Goal: Task Accomplishment & Management: Use online tool/utility

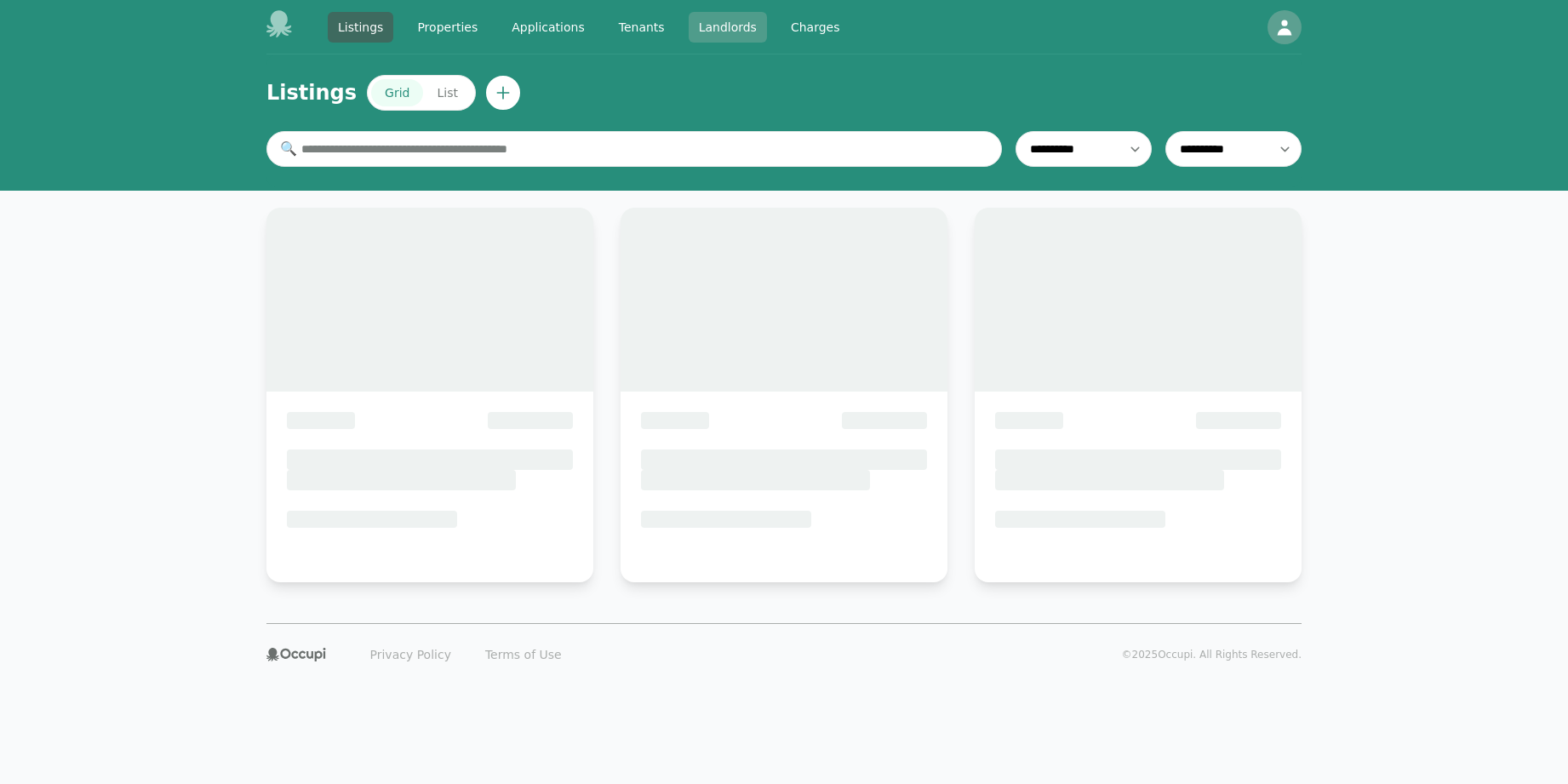
click at [709, 31] on link "Landlords" at bounding box center [728, 27] width 79 height 31
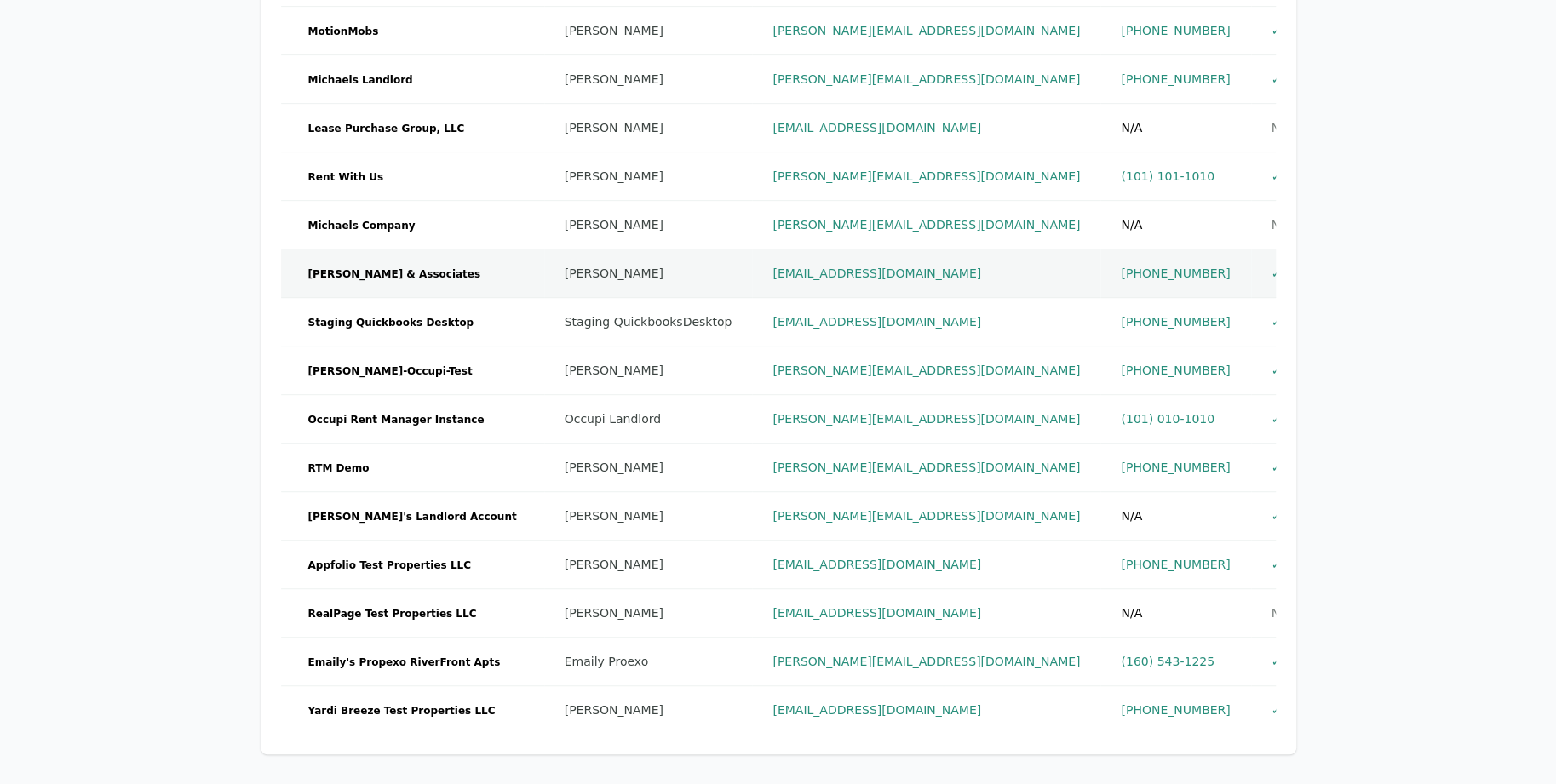
scroll to position [661, 0]
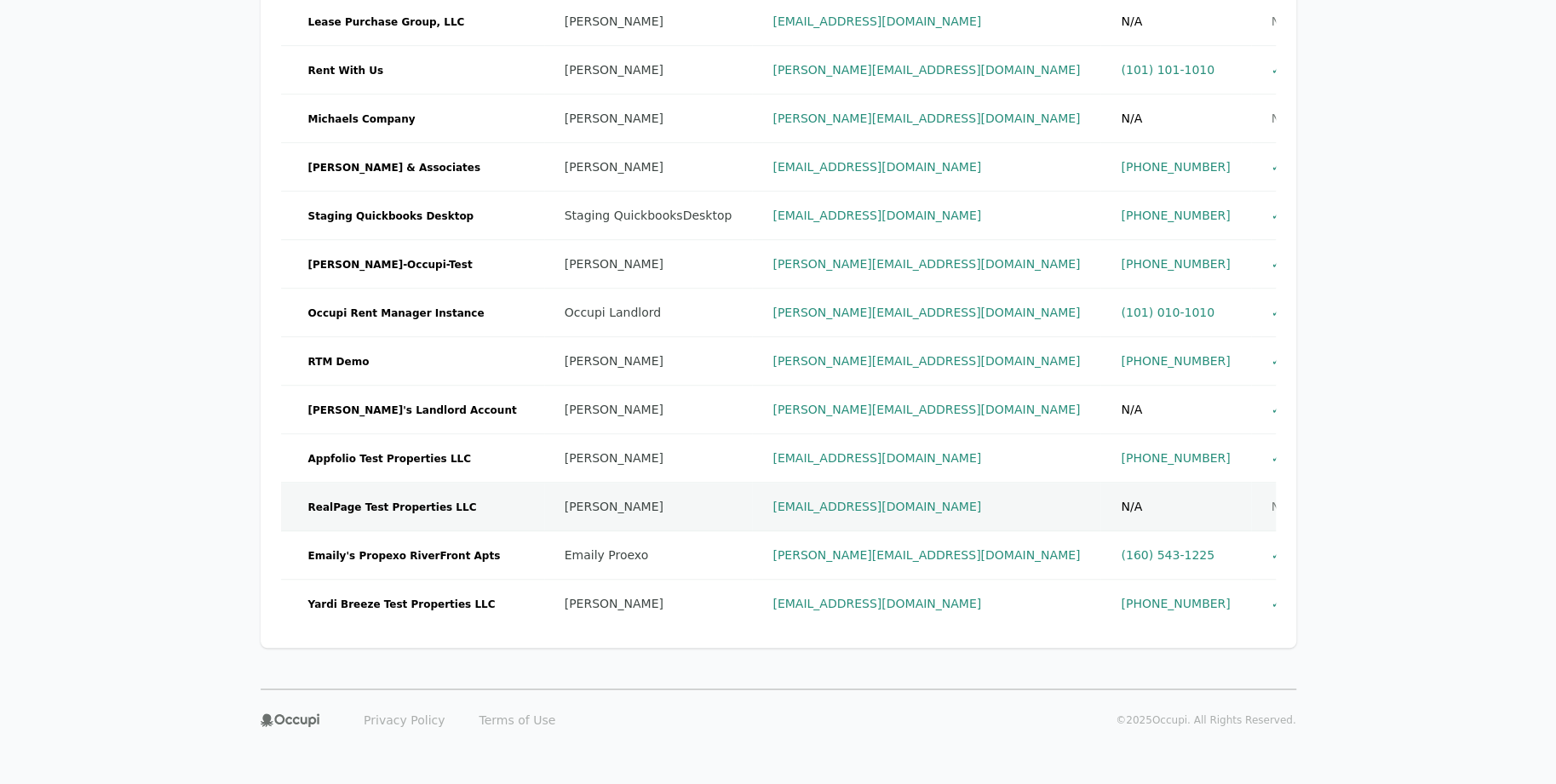
click at [456, 500] on td "RealPage Test Properties LLC" at bounding box center [413, 506] width 263 height 48
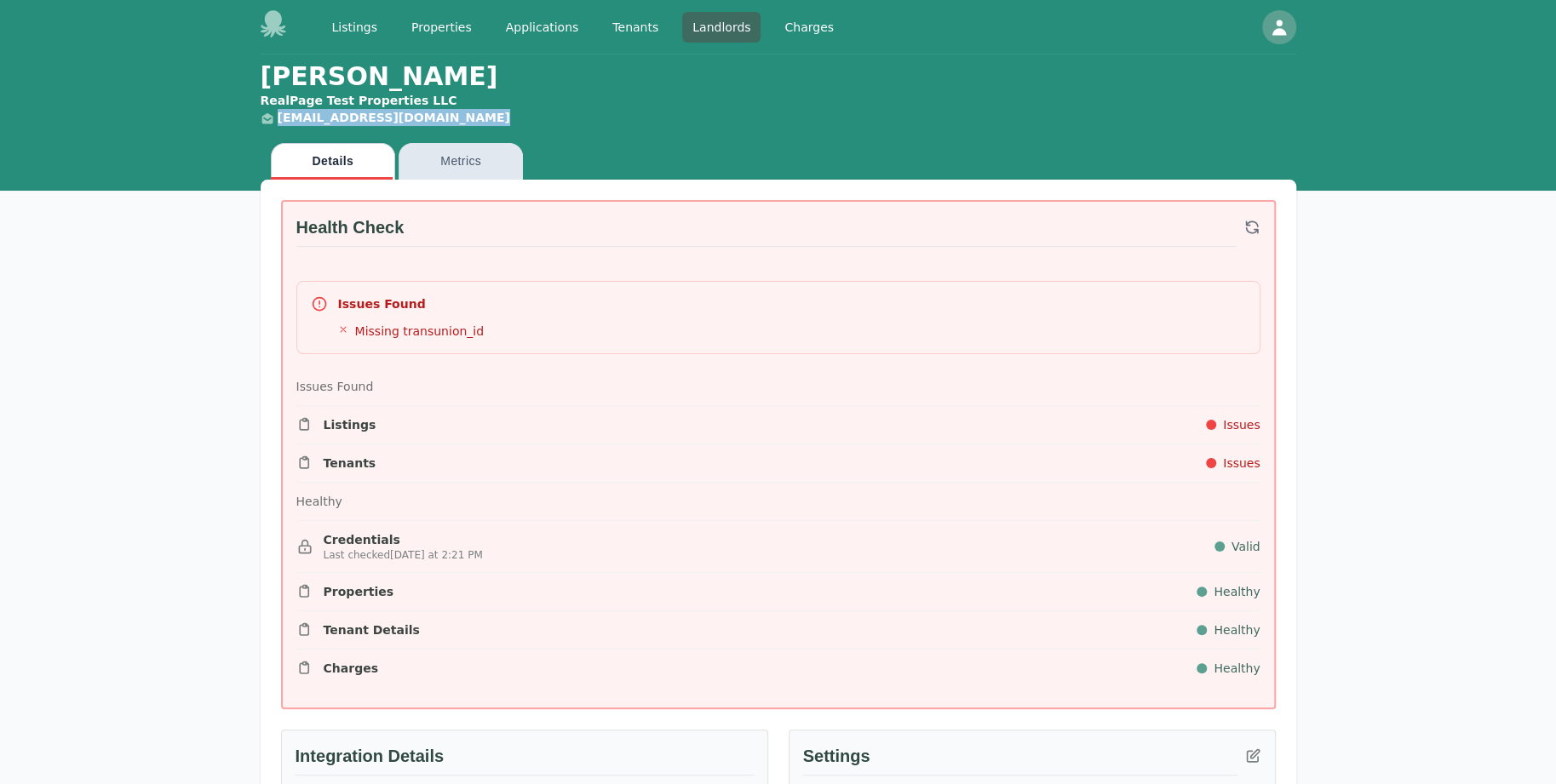
drag, startPoint x: 462, startPoint y: 109, endPoint x: 253, endPoint y: 111, distance: 209.0
click at [459, 101] on div "RealPage Test Properties LLC" at bounding box center [392, 100] width 263 height 17
click at [444, 98] on div "RealPage Test Properties LLC" at bounding box center [392, 100] width 263 height 17
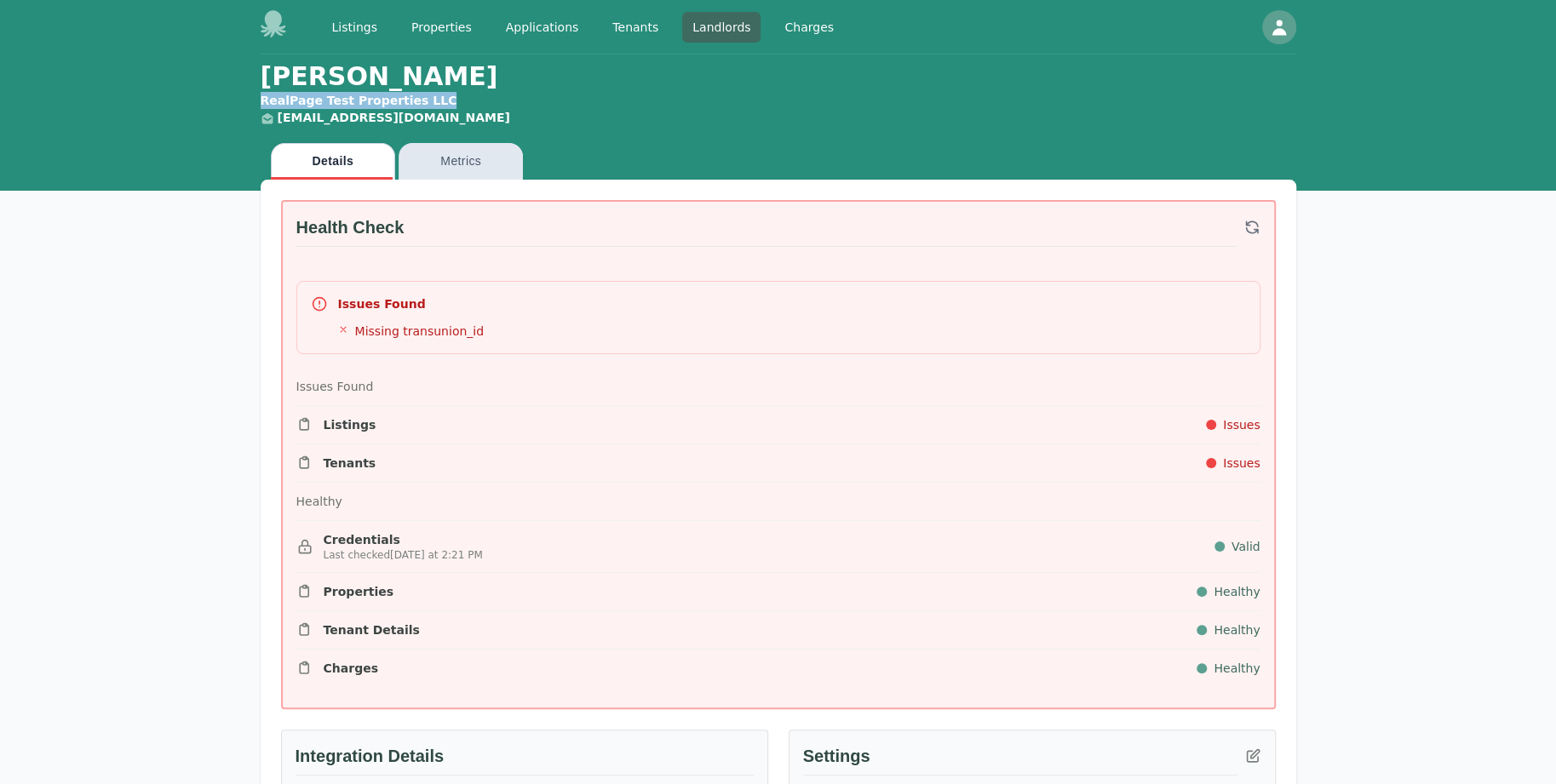
click at [444, 98] on div "RealPage Test Properties LLC" at bounding box center [392, 100] width 263 height 17
copy div "RealPage Test Properties LLC"
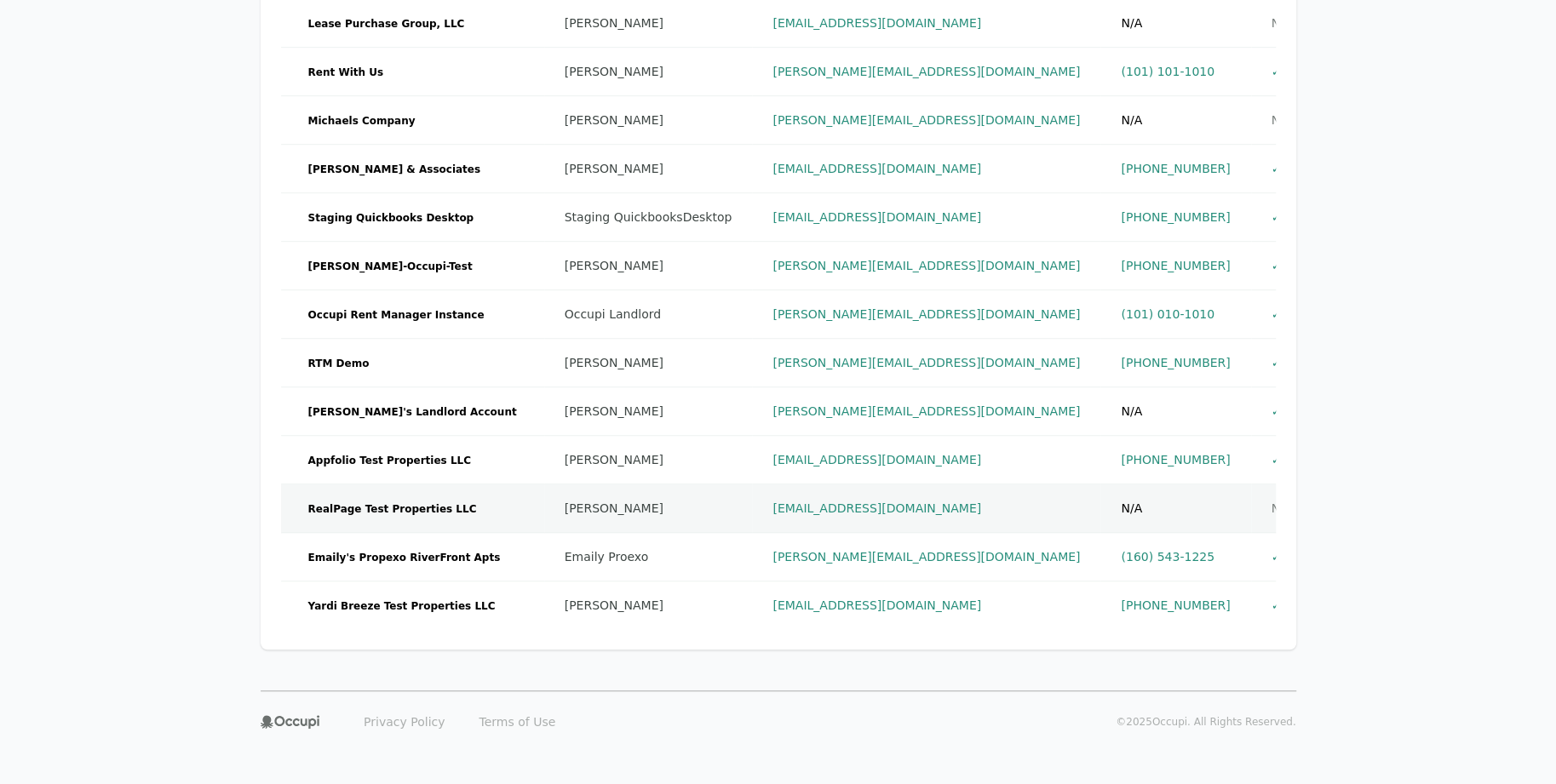
scroll to position [661, 0]
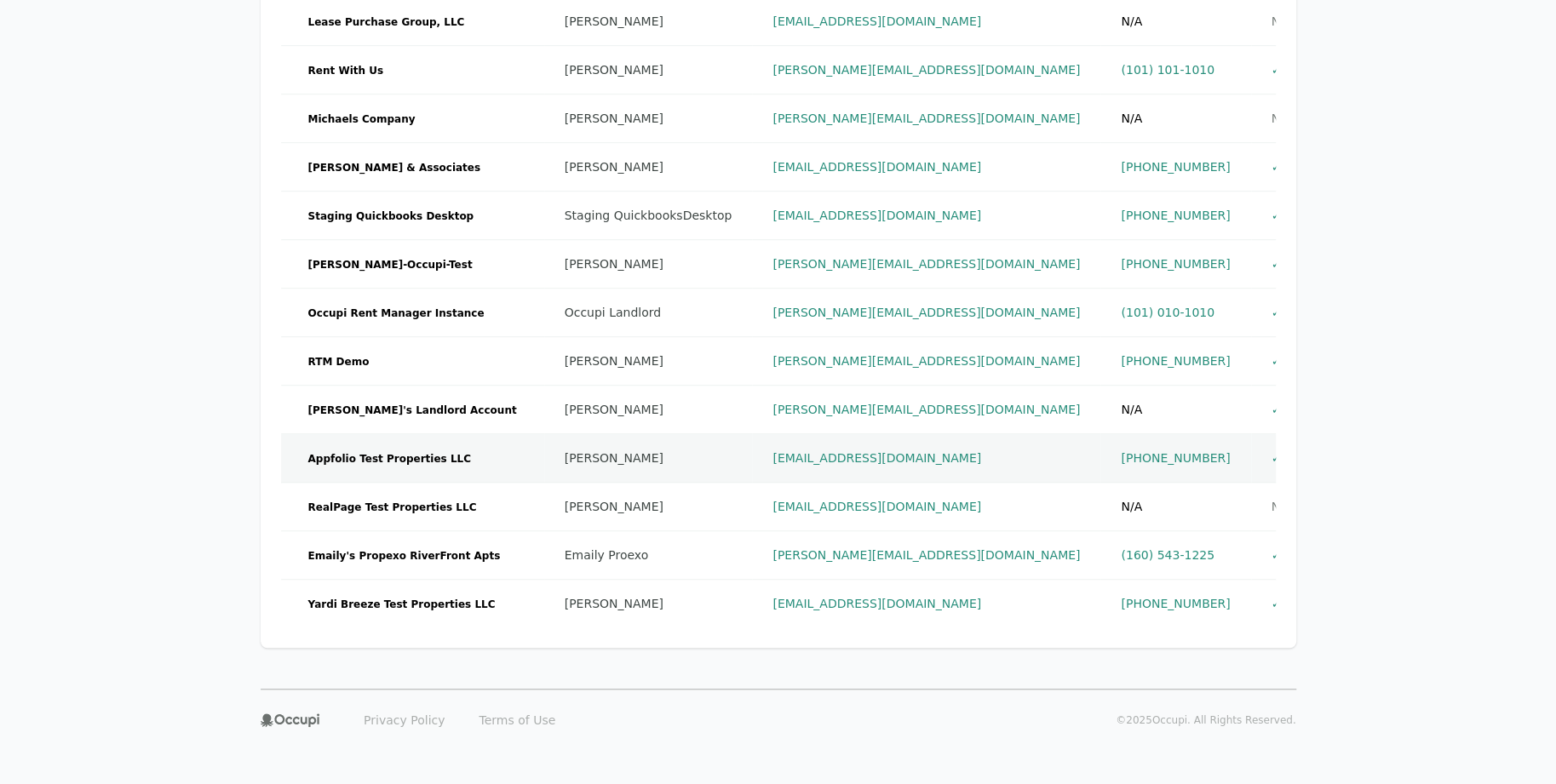
click at [455, 444] on td "Appfolio Test Properties LLC" at bounding box center [413, 458] width 263 height 48
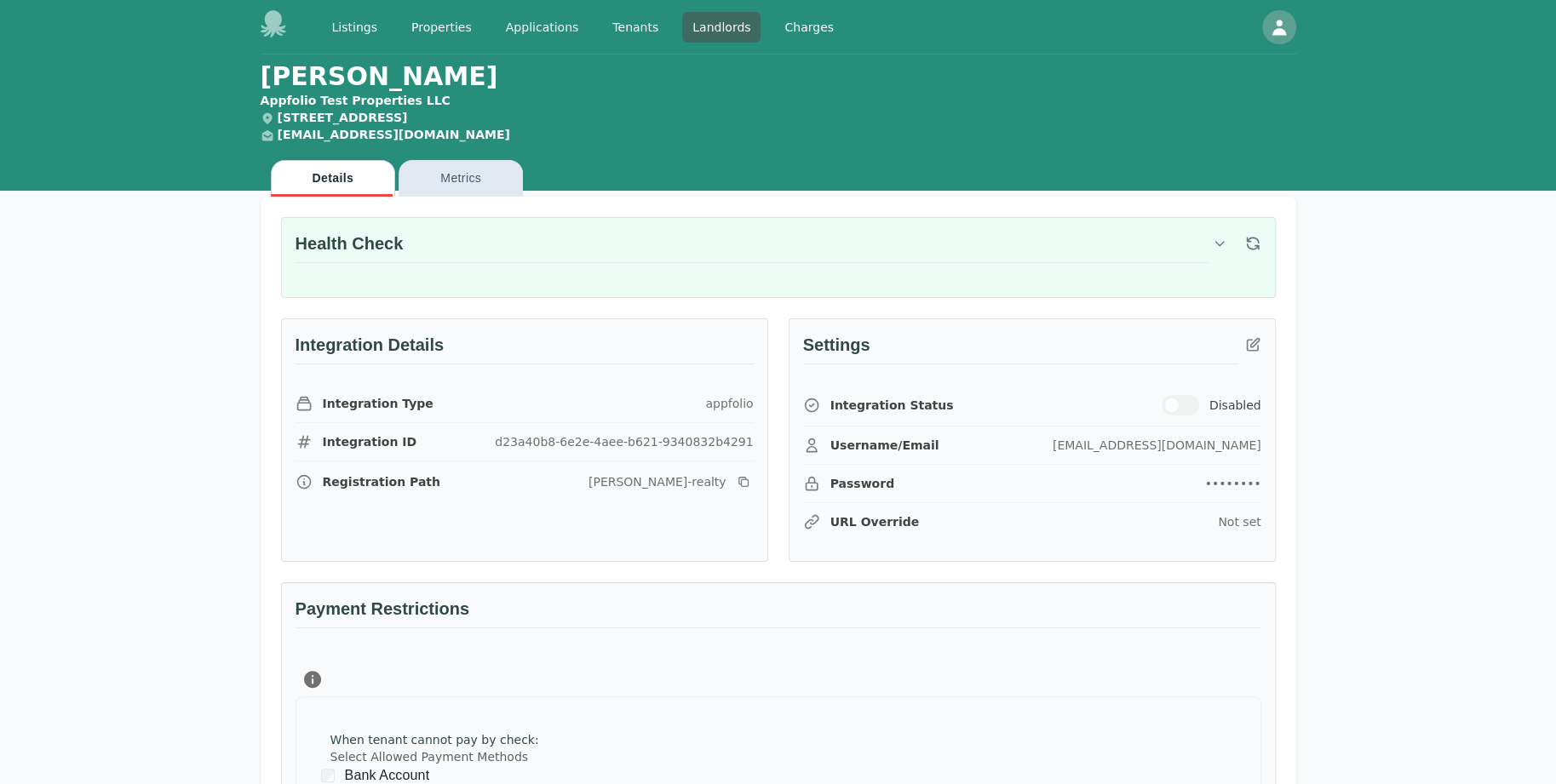
drag, startPoint x: 560, startPoint y: 116, endPoint x: 274, endPoint y: 119, distance: 286.0
click at [274, 119] on header "John Appleseed Appfolio Test Properties LLC 2100 Cameron Circle Birmingham, AL …" at bounding box center [778, 102] width 1035 height 95
copy span "[STREET_ADDRESS]"
click at [691, 36] on link "Landlords" at bounding box center [722, 27] width 79 height 31
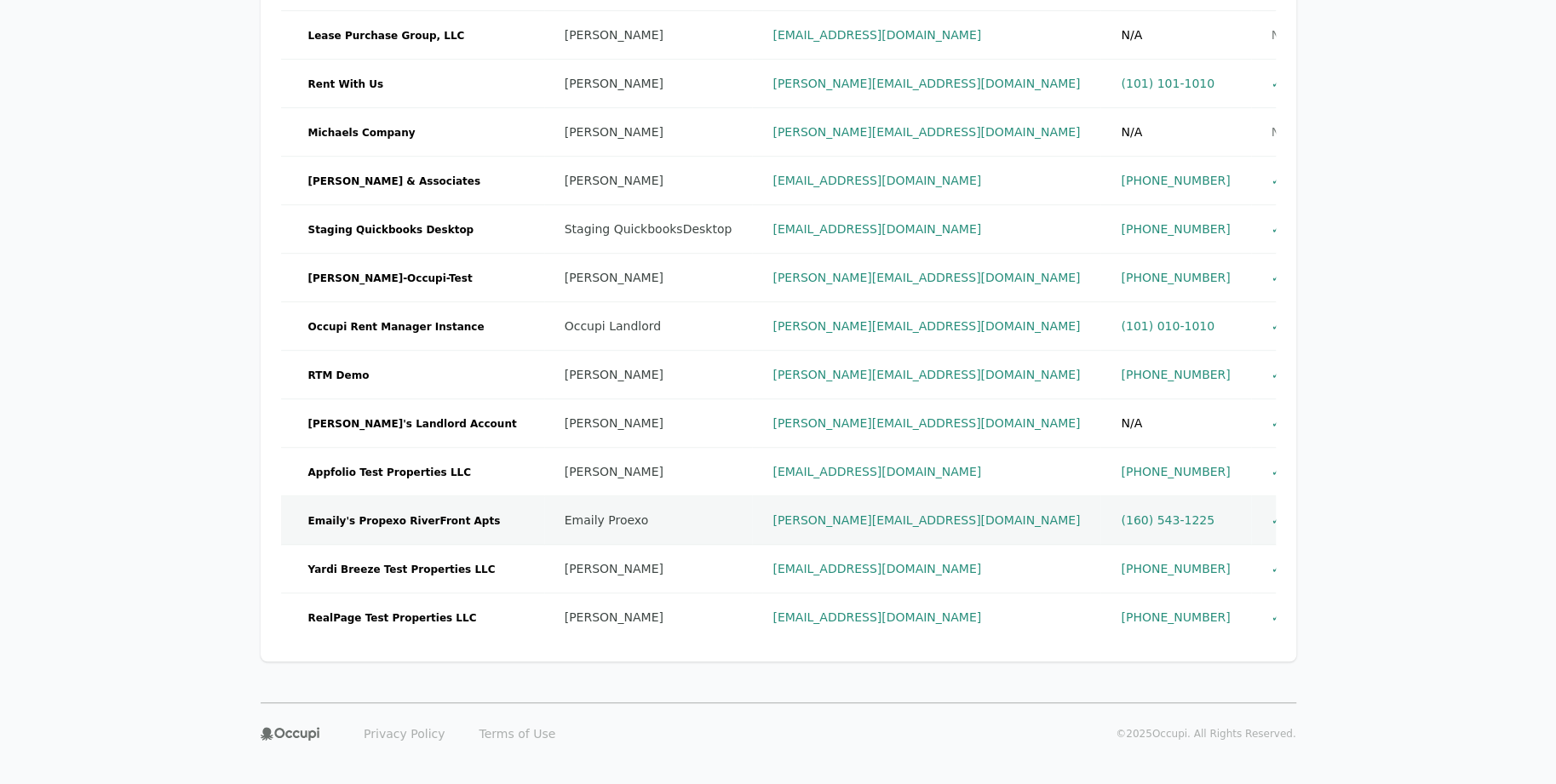
scroll to position [661, 0]
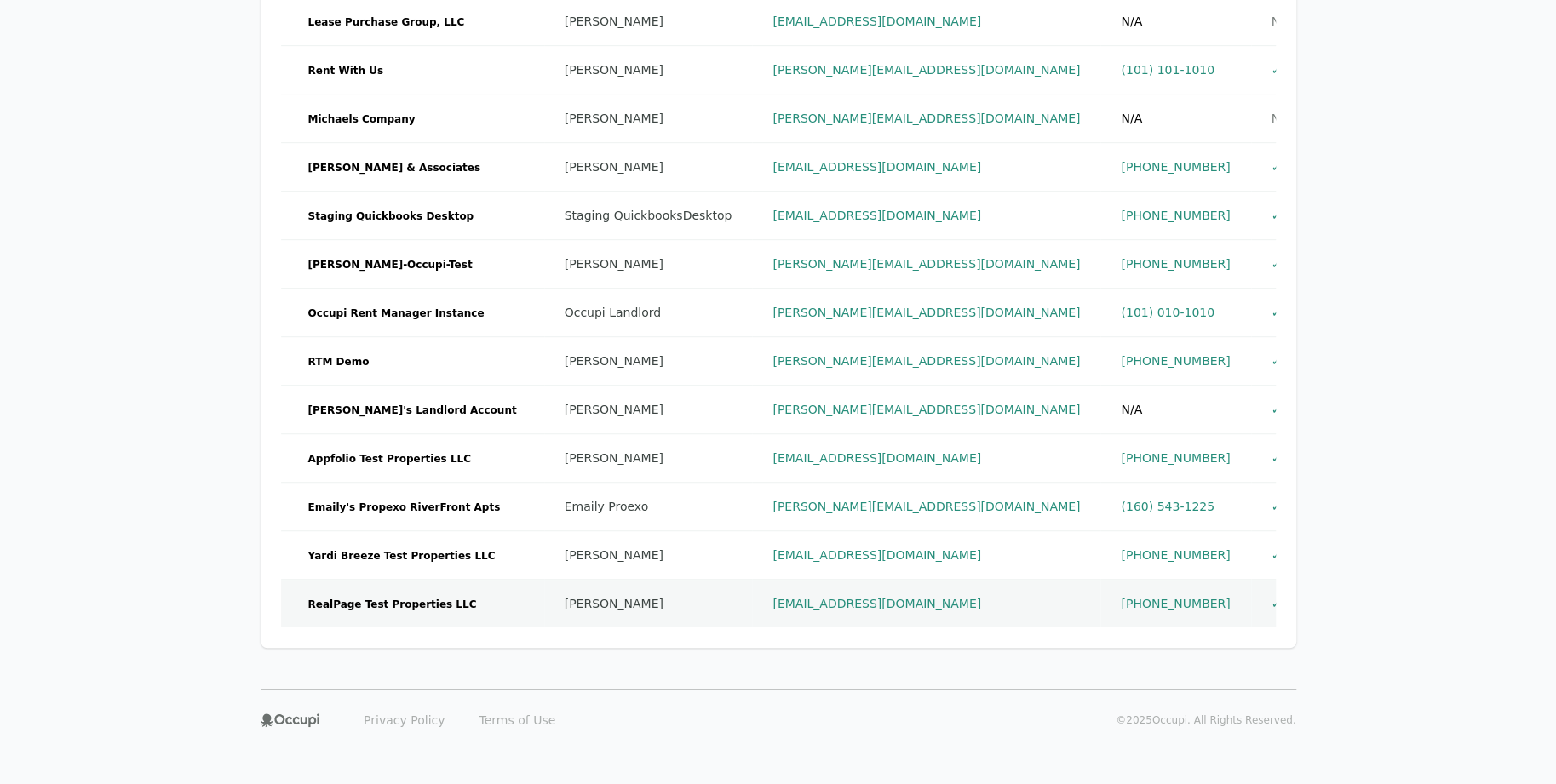
click at [483, 589] on td "RealPage Test Properties LLC" at bounding box center [413, 604] width 263 height 48
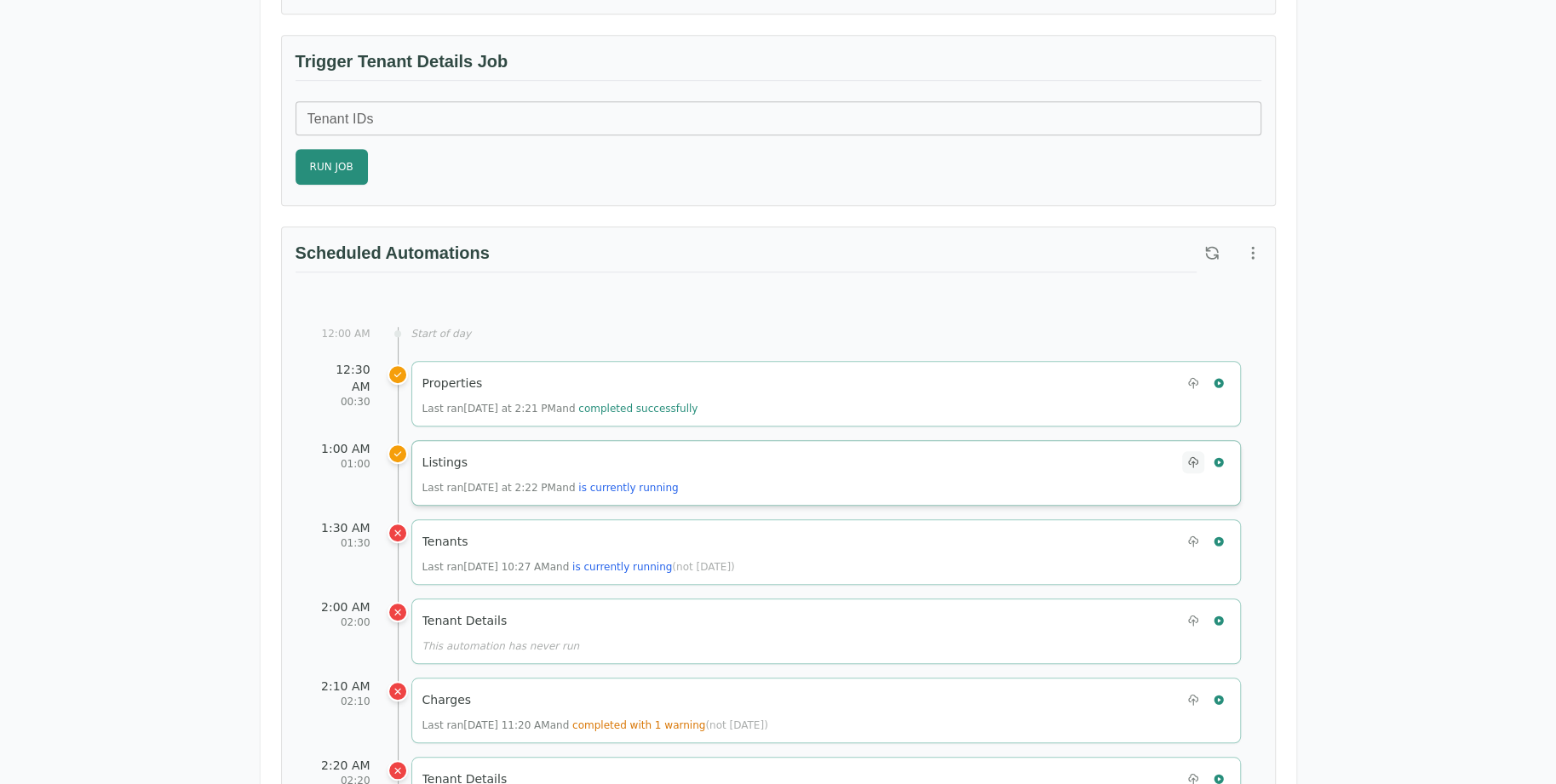
scroll to position [681, 0]
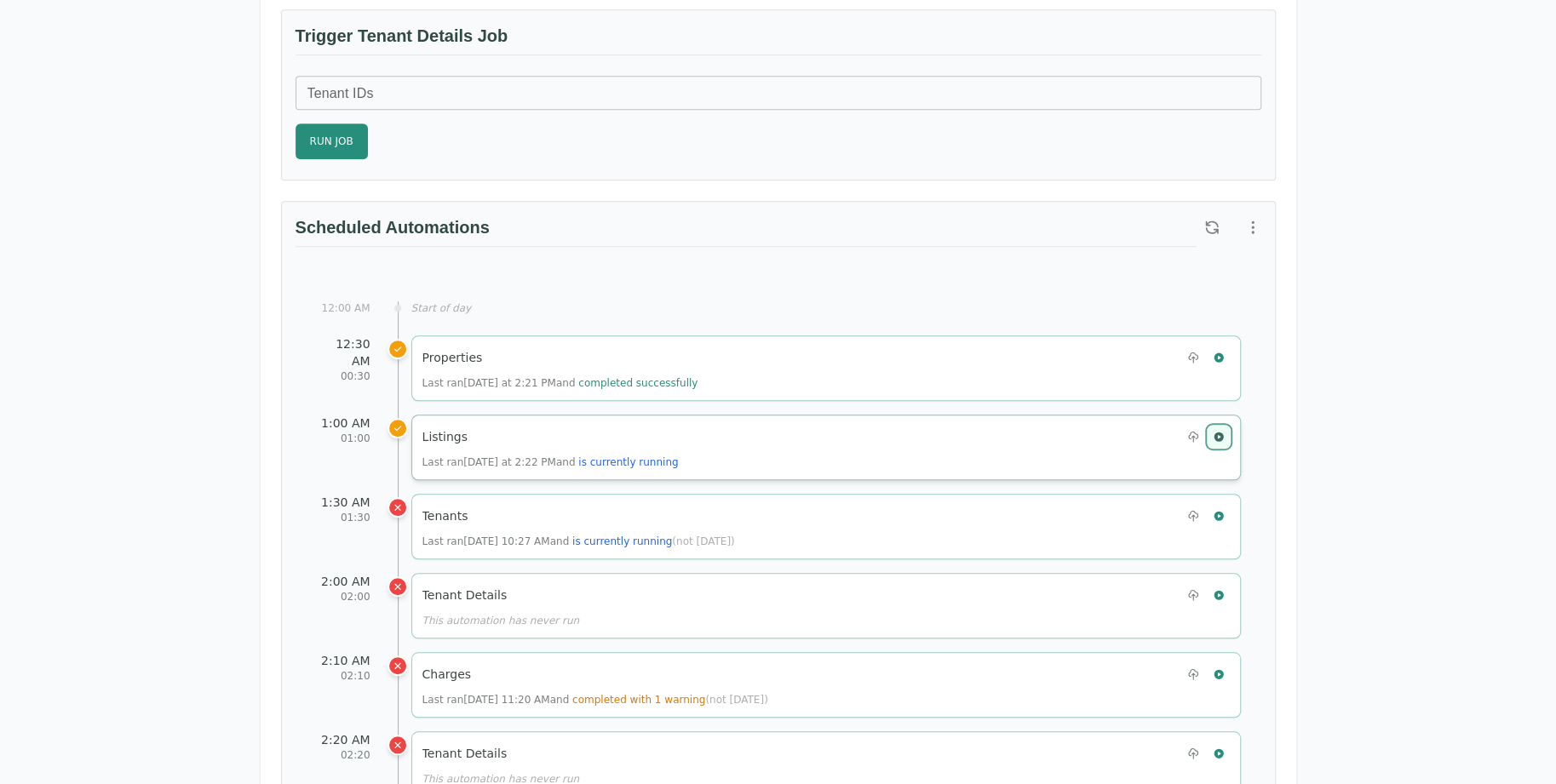
click at [1218, 434] on icon "button" at bounding box center [1219, 436] width 9 height 9
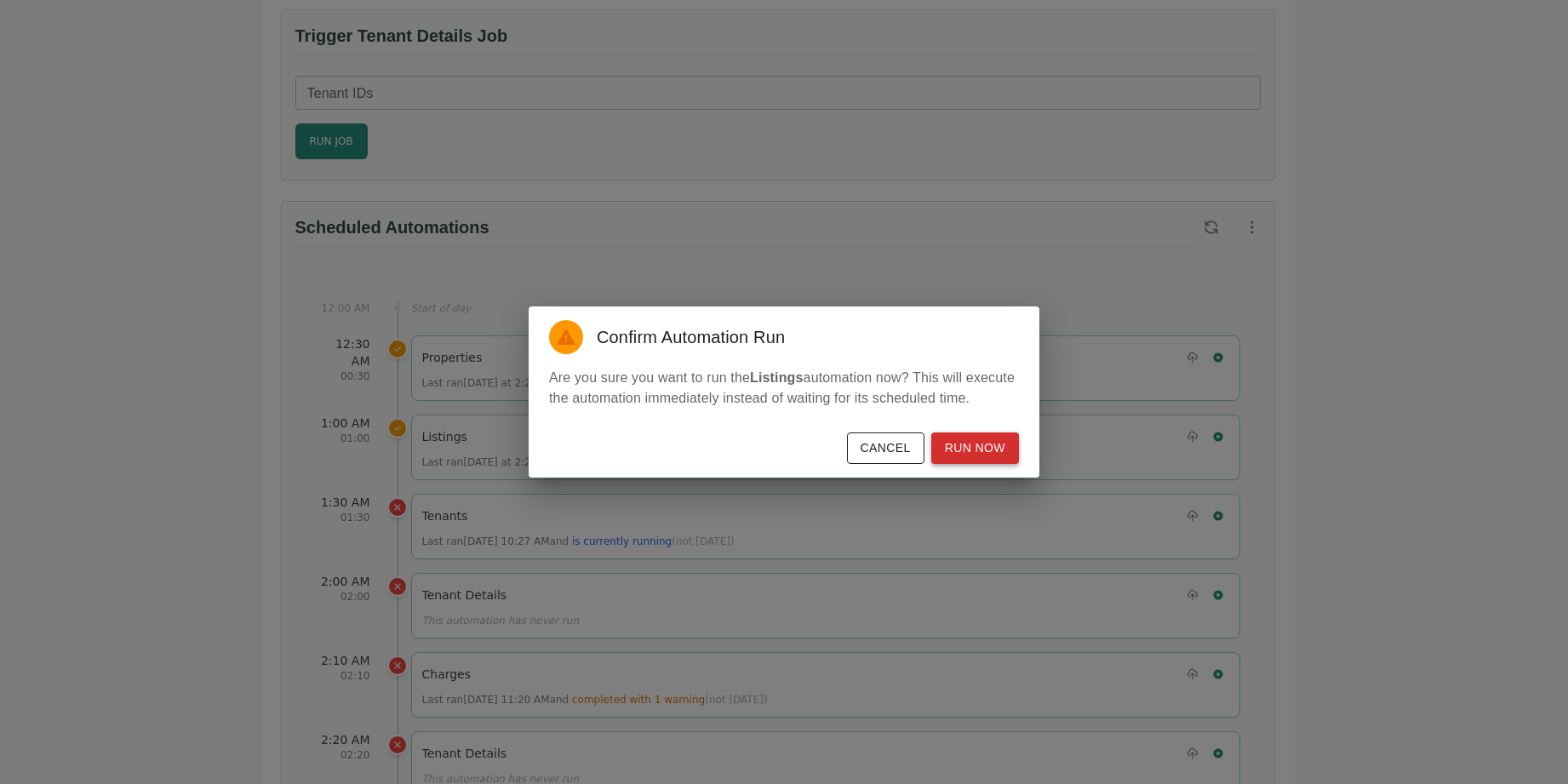
click at [979, 450] on button "Run Now" at bounding box center [975, 448] width 88 height 31
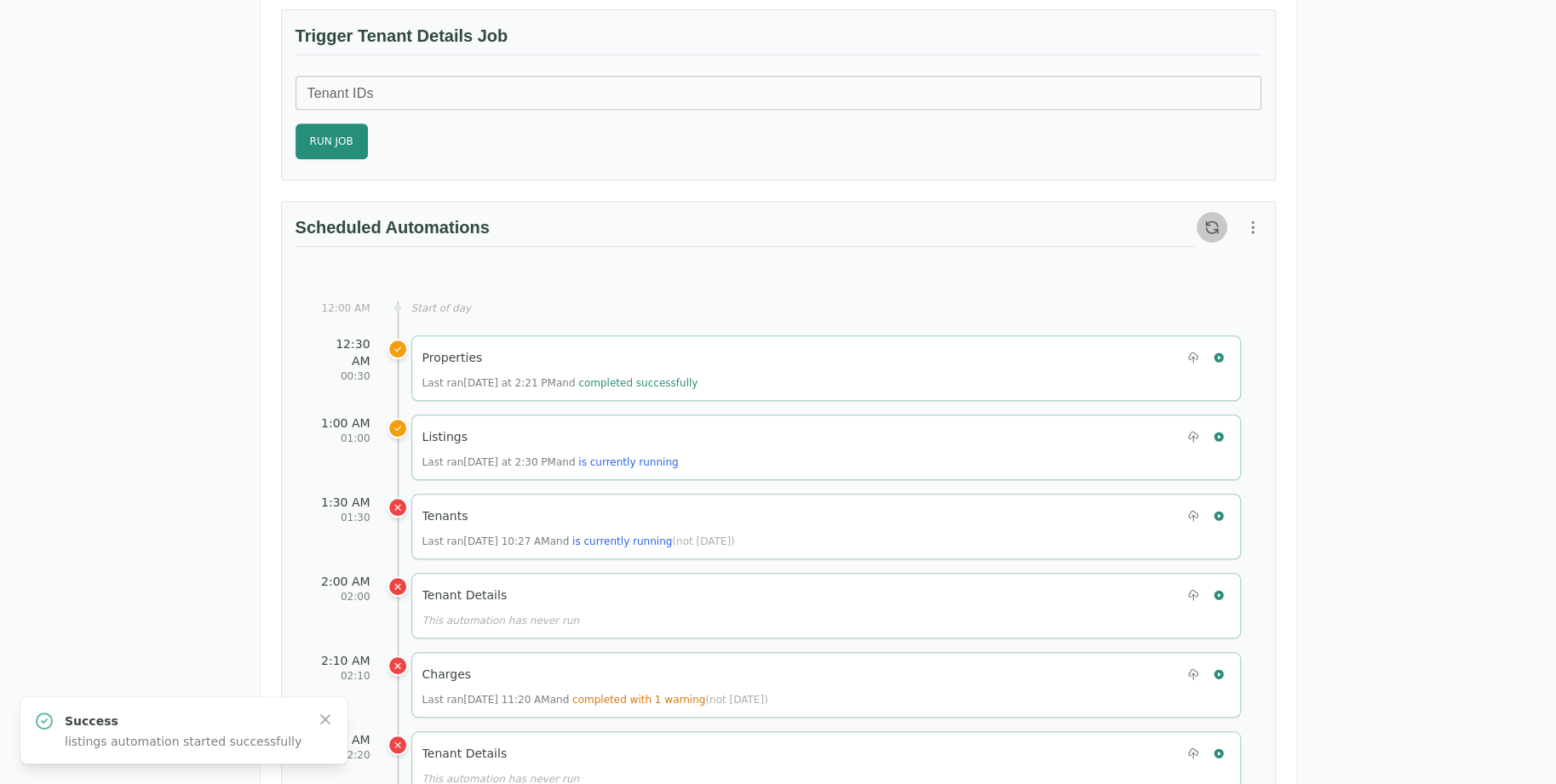
click at [1205, 226] on icon "button" at bounding box center [1212, 227] width 17 height 17
click at [1207, 218] on icon "button" at bounding box center [1212, 227] width 17 height 17
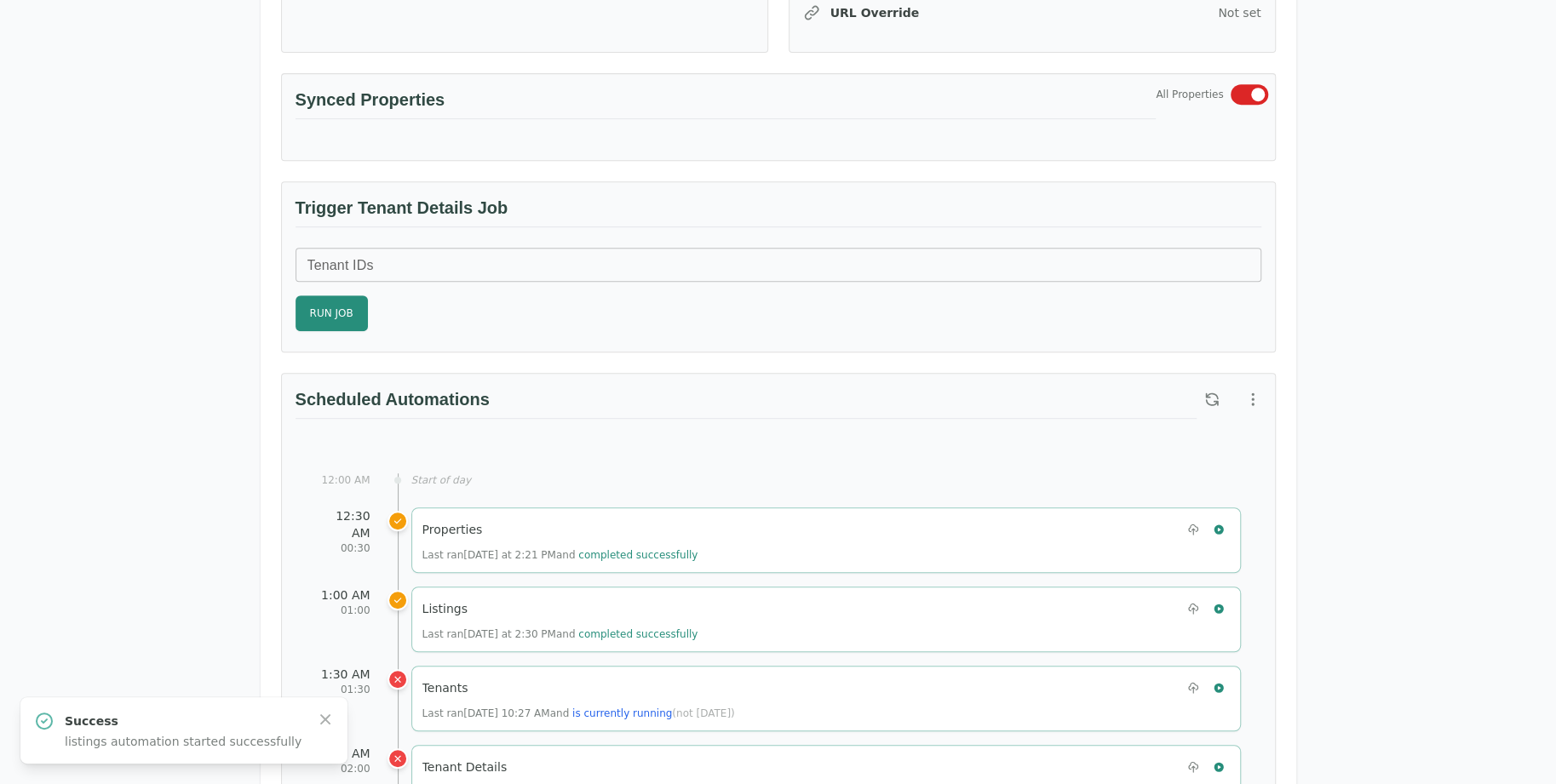
scroll to position [0, 0]
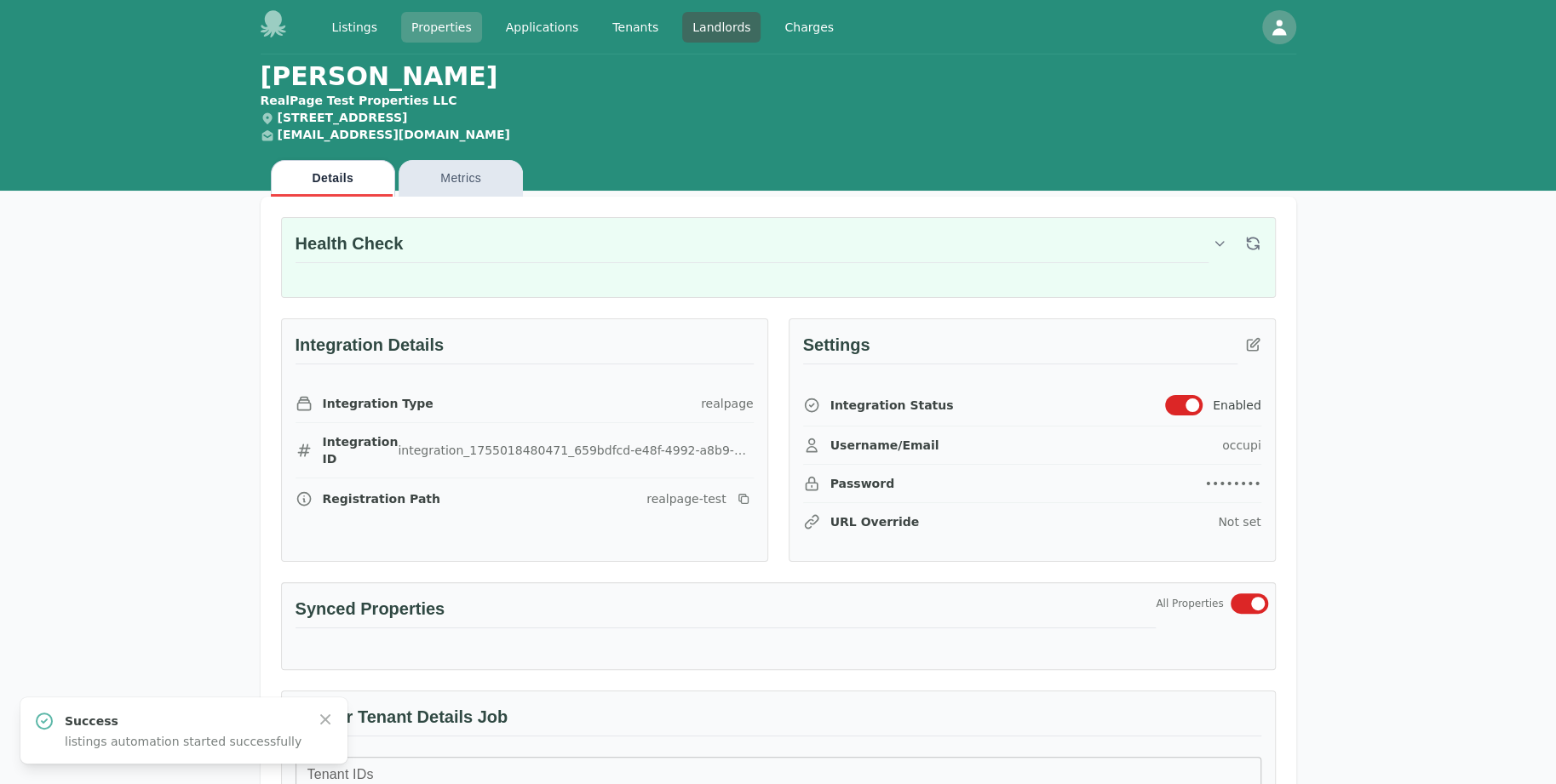
click at [469, 27] on link "Properties" at bounding box center [441, 27] width 81 height 31
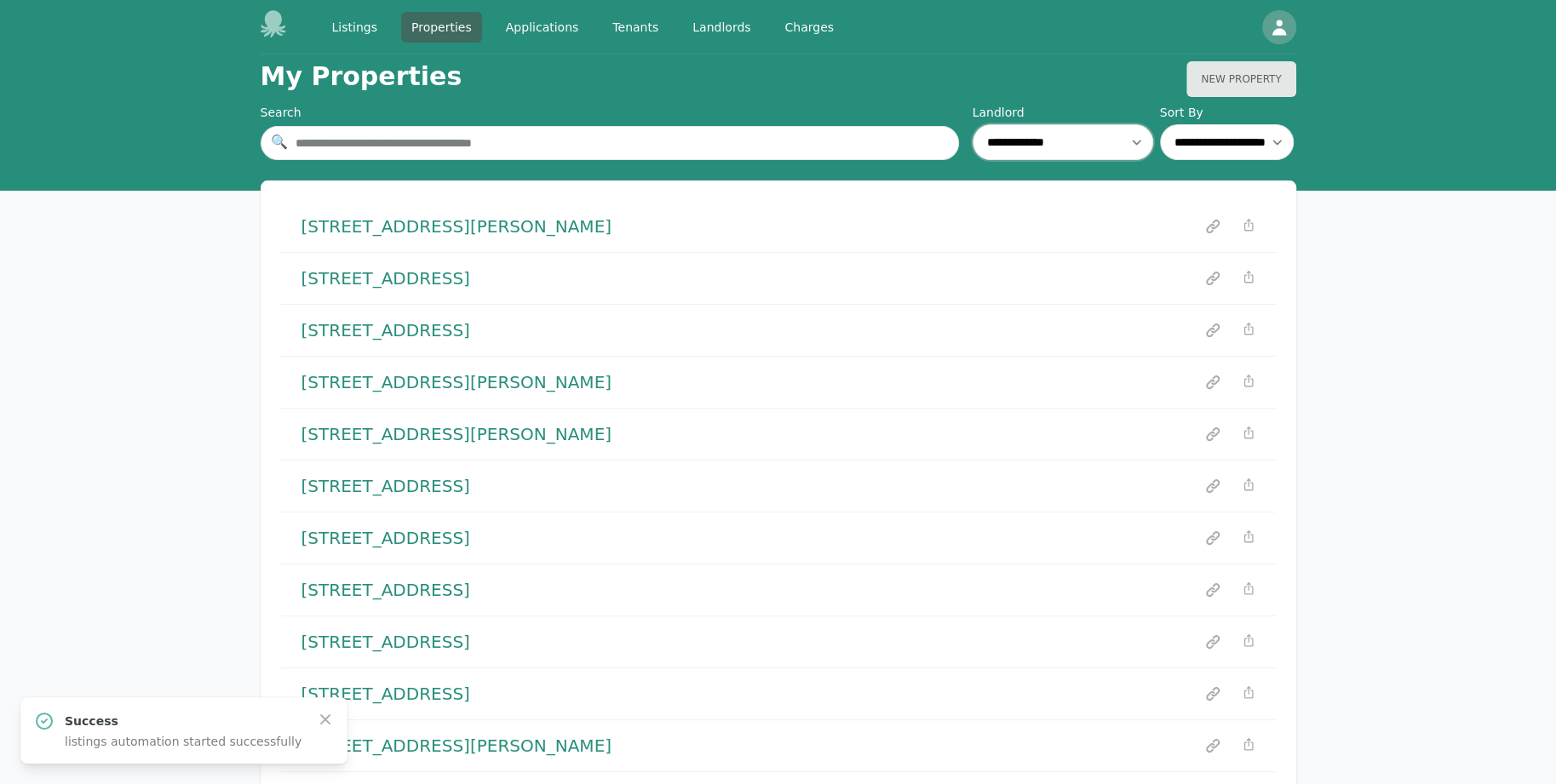
click at [1071, 146] on select "**********" at bounding box center [1062, 142] width 181 height 36
select select "**"
click at [972, 124] on select "**********" at bounding box center [1062, 142] width 181 height 36
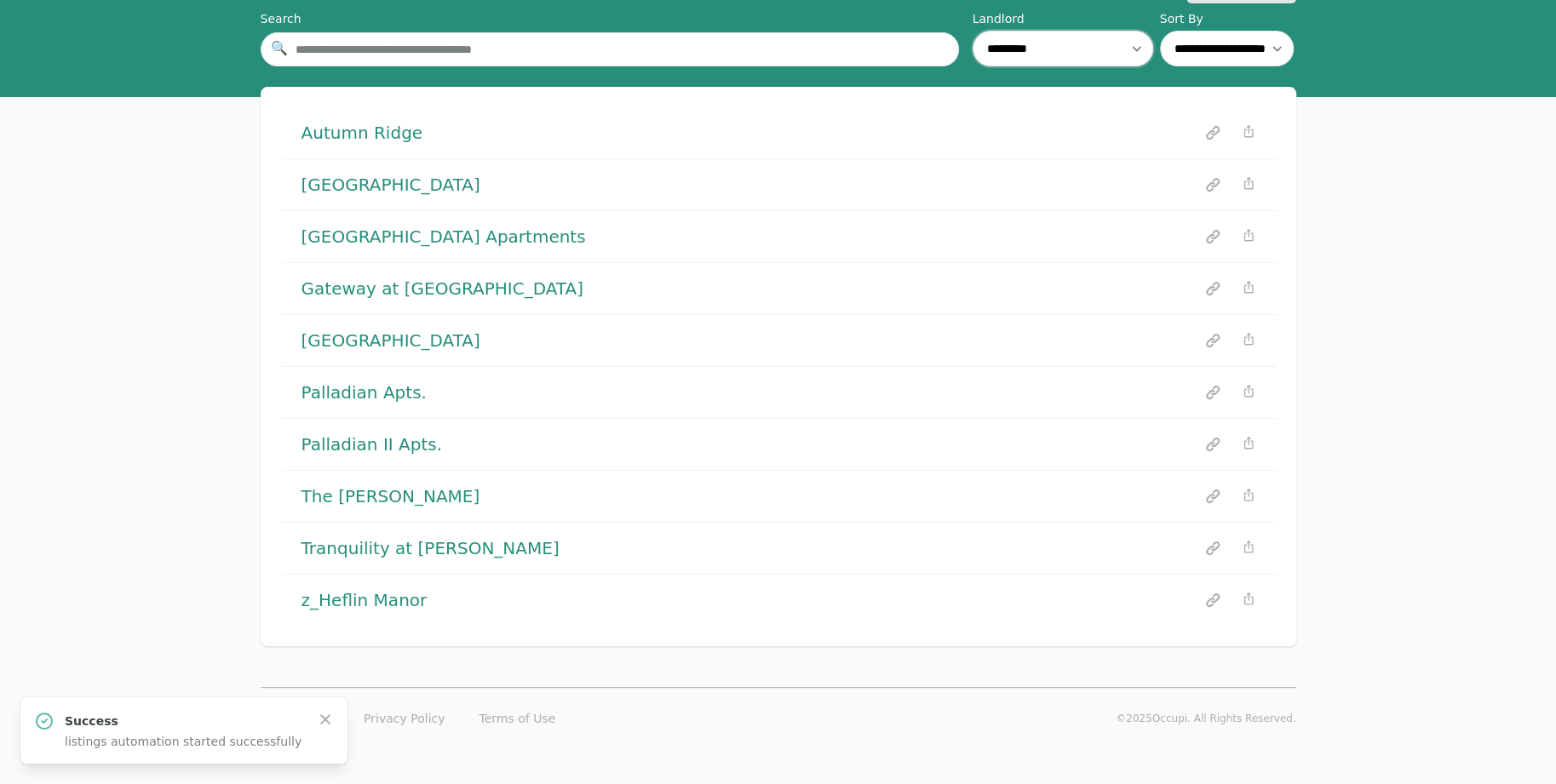
scroll to position [95, 0]
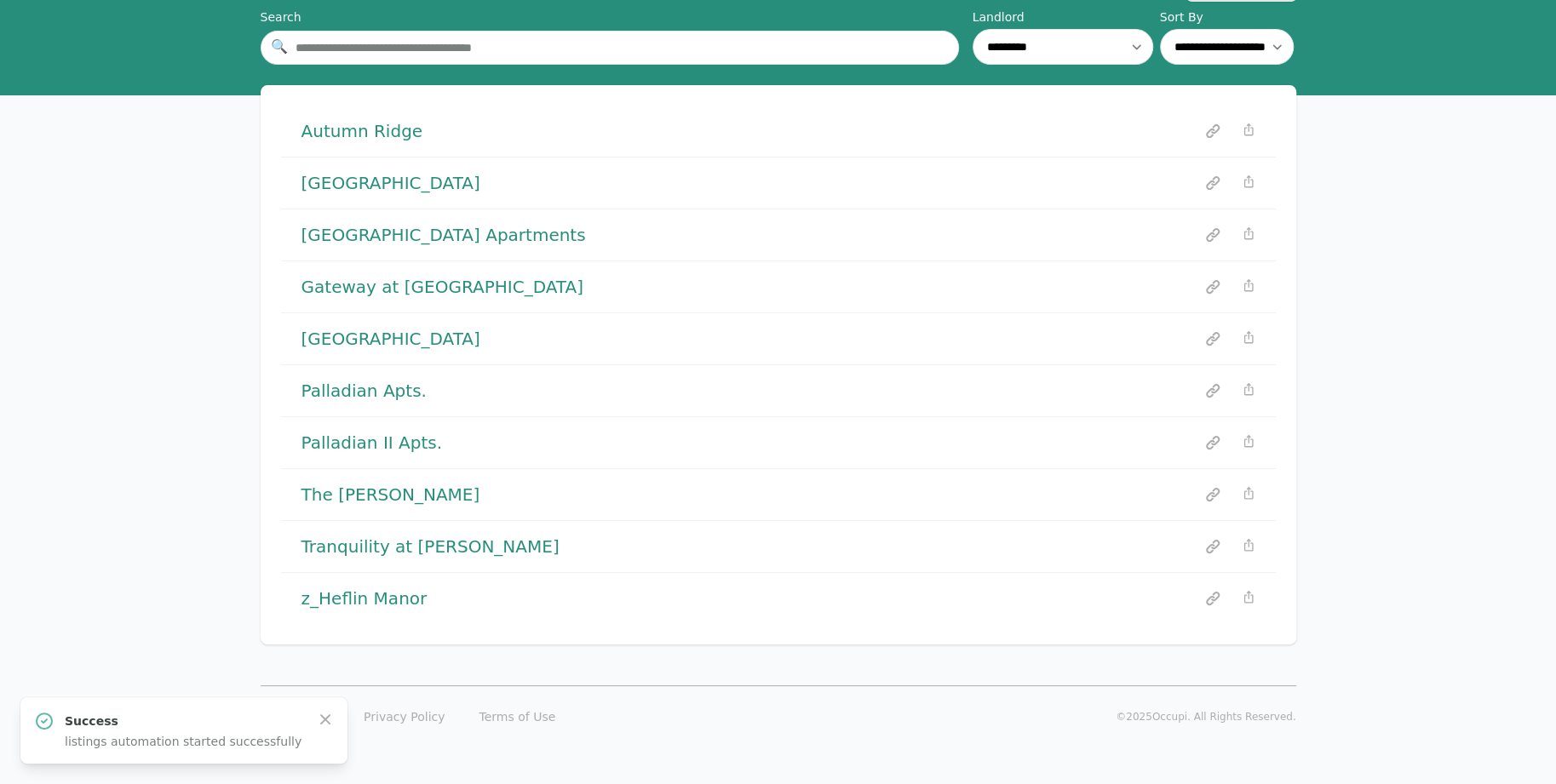
click at [370, 230] on h1 "[GEOGRAPHIC_DATA] Apartments" at bounding box center [444, 235] width 284 height 24
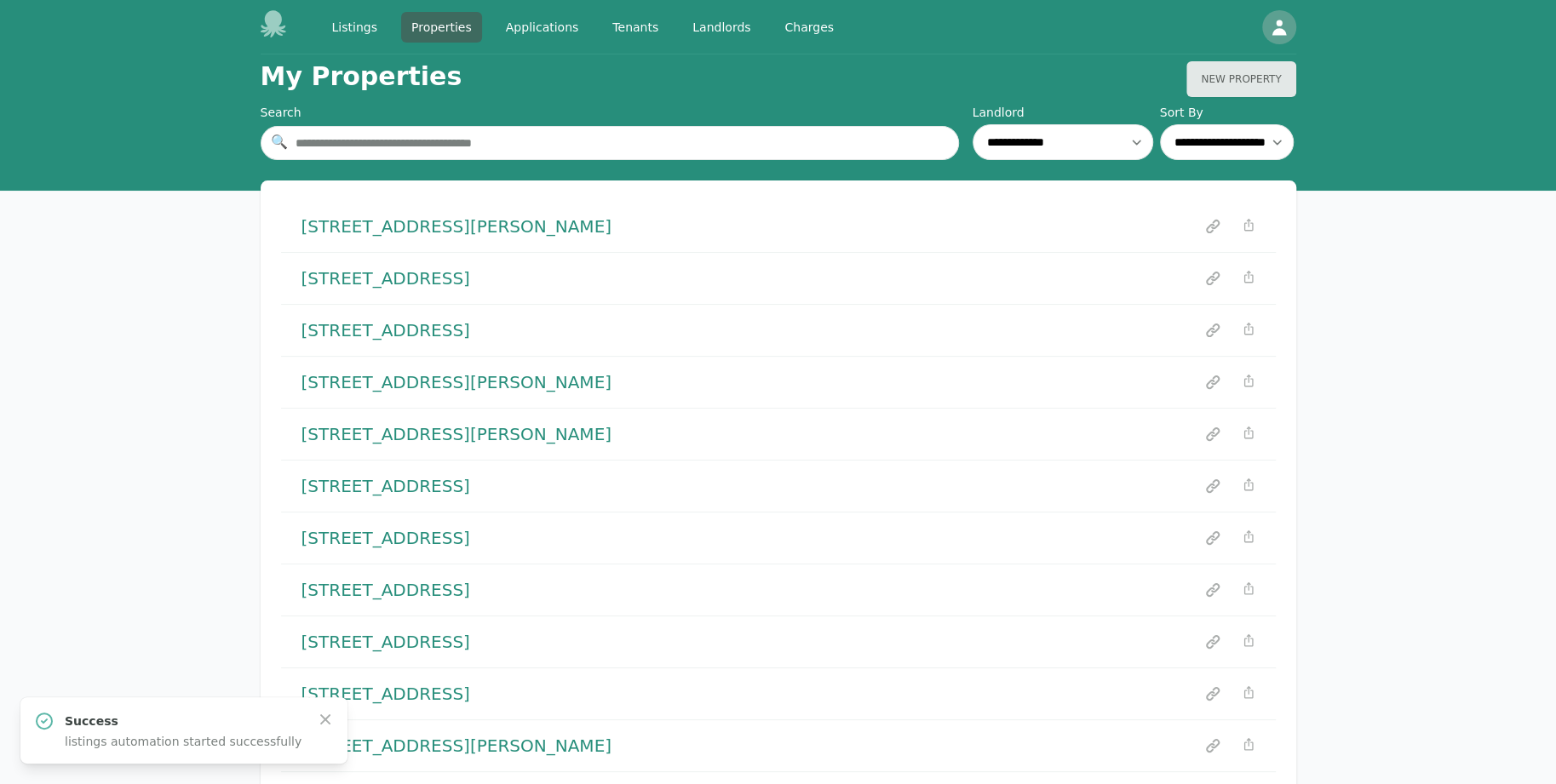
click at [378, 242] on div "[STREET_ADDRESS][PERSON_NAME]" at bounding box center [779, 226] width 995 height 51
click at [683, 19] on link "Landlords" at bounding box center [722, 27] width 79 height 31
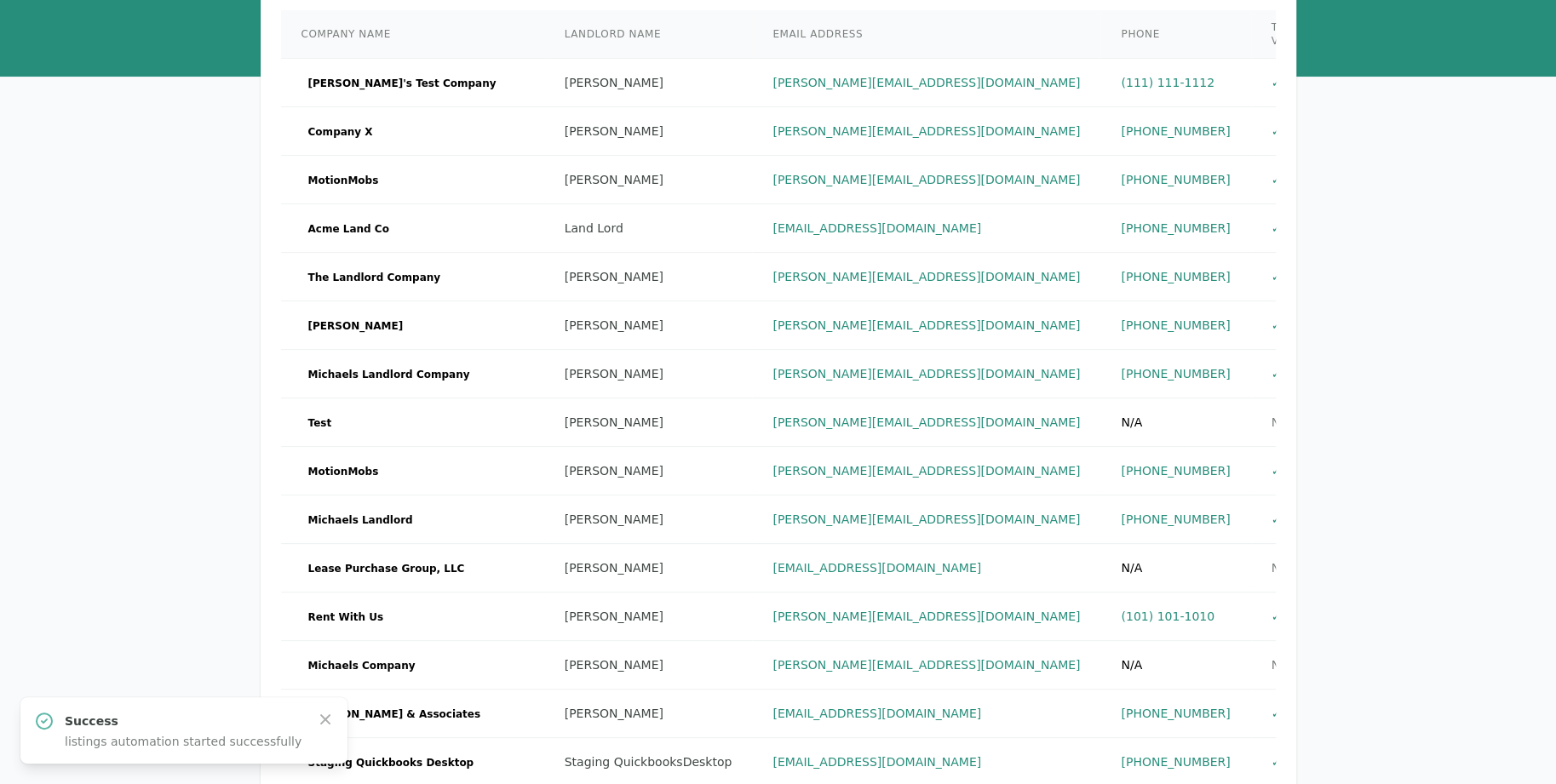
scroll to position [596, 0]
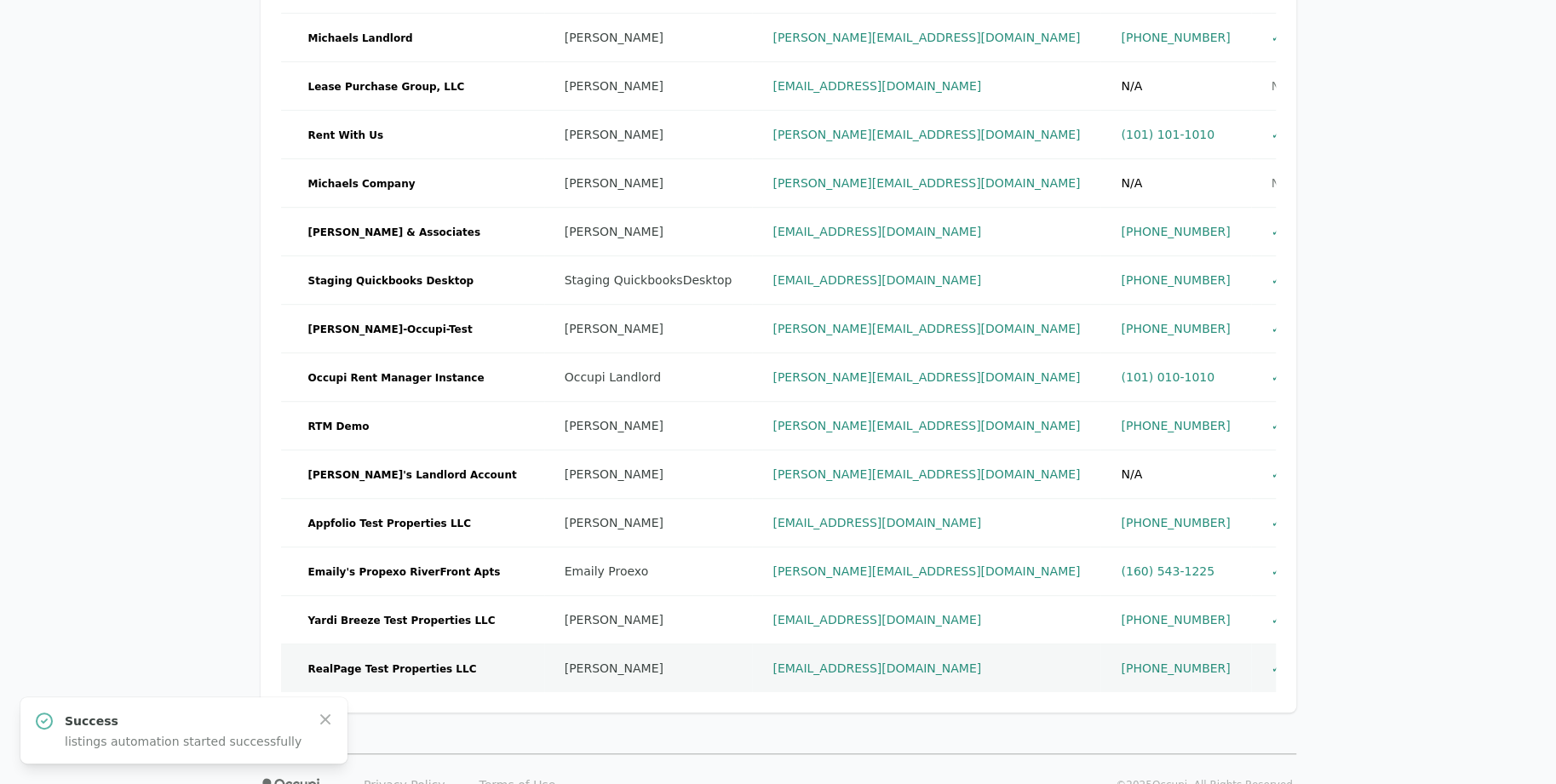
click at [459, 672] on td "RealPage Test Properties LLC" at bounding box center [413, 668] width 263 height 48
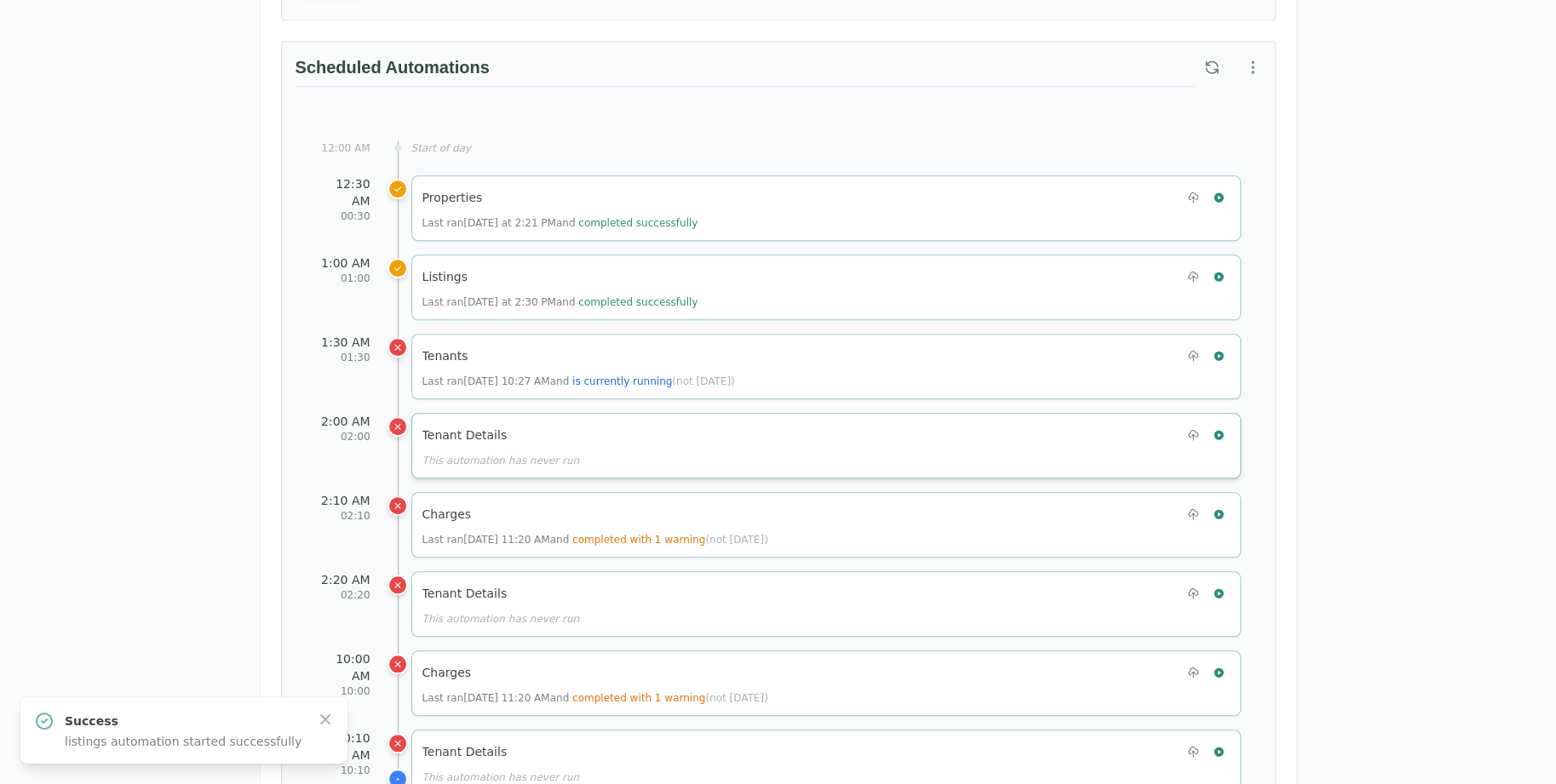
scroll to position [852, 0]
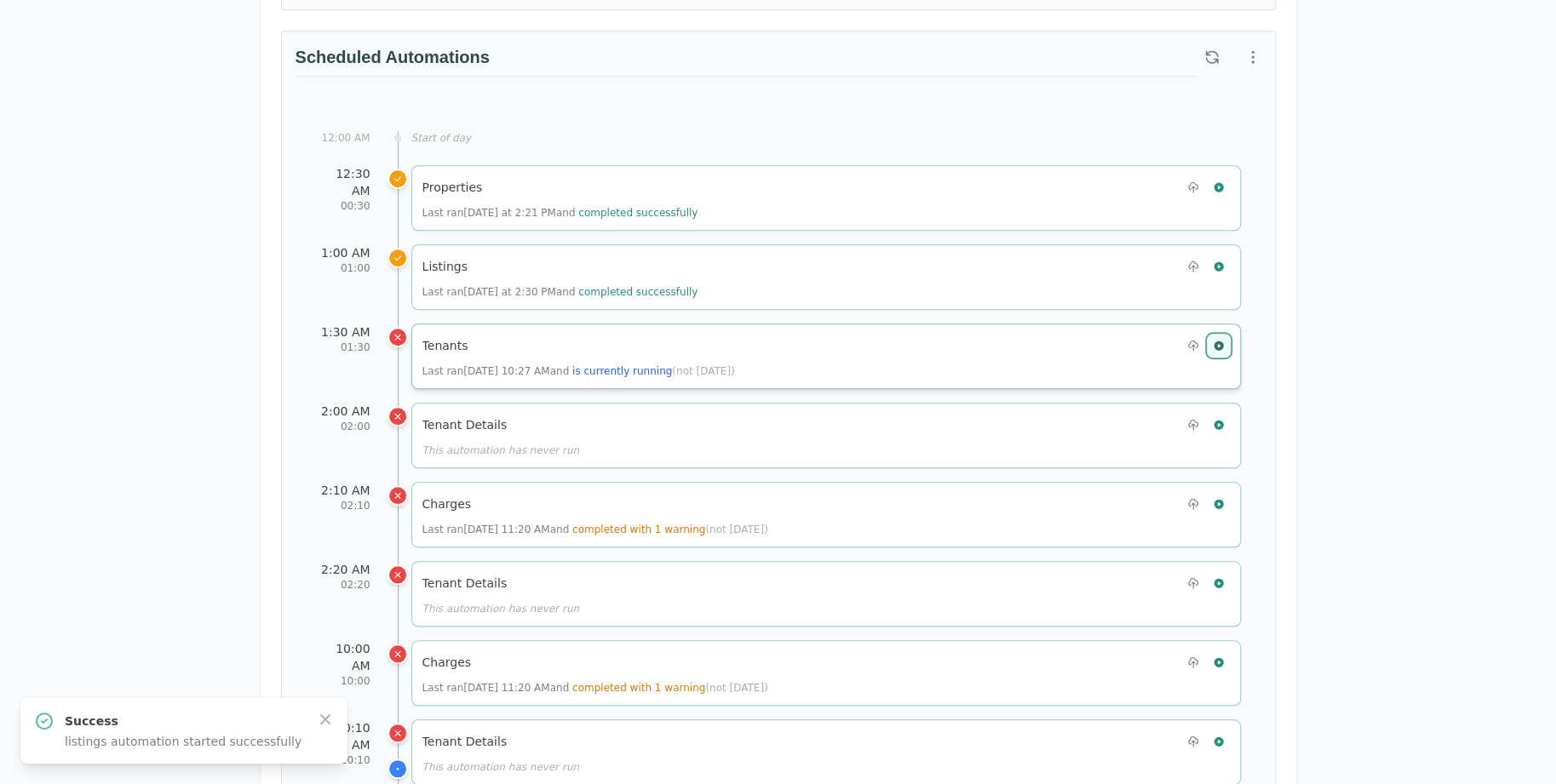
click at [1221, 341] on icon "button" at bounding box center [1219, 345] width 9 height 9
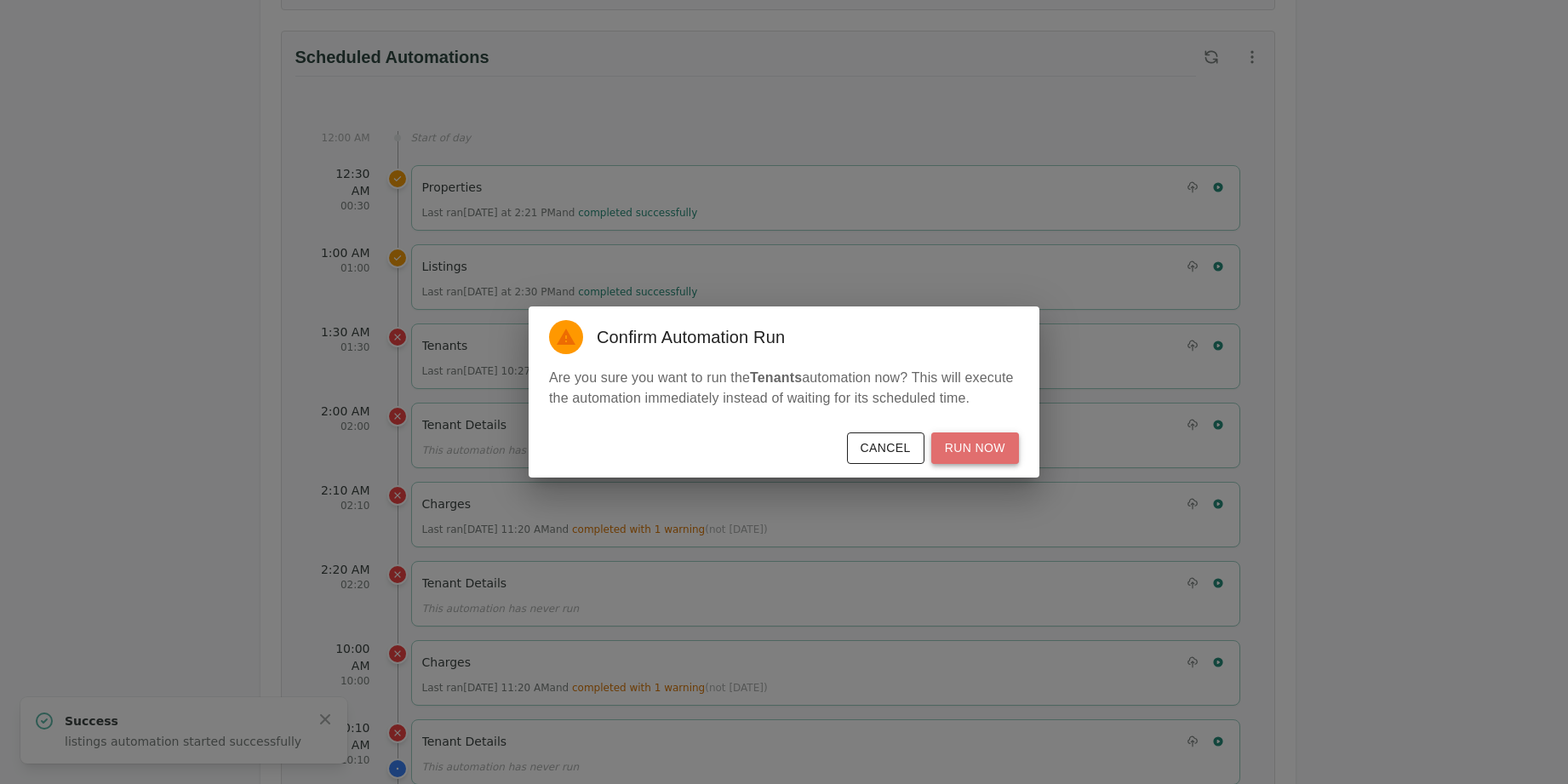
click at [1002, 448] on button "Run Now" at bounding box center [975, 448] width 88 height 31
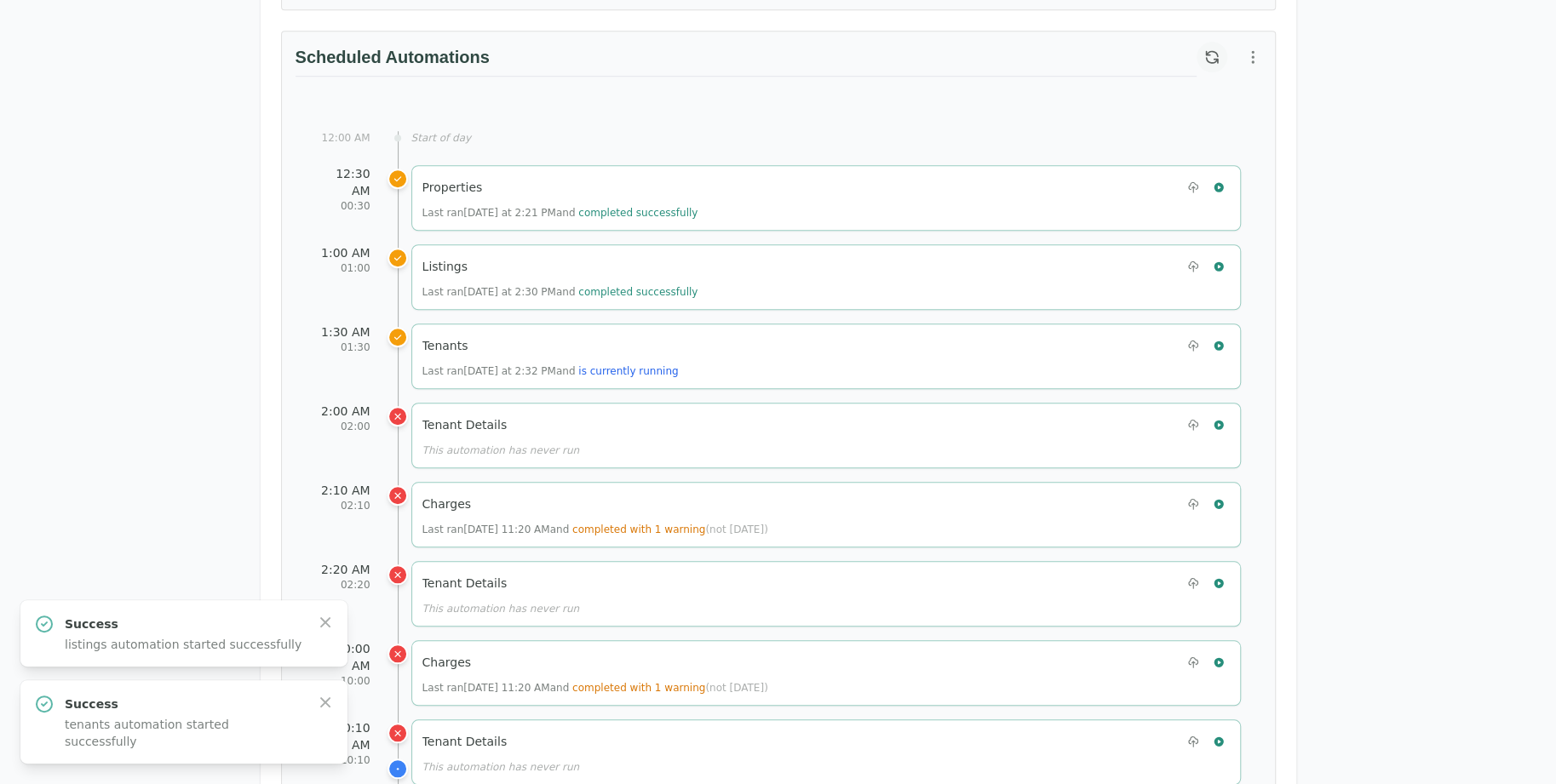
click at [1200, 47] on button "button" at bounding box center [1211, 56] width 31 height 31
click at [1217, 419] on icon "button" at bounding box center [1219, 424] width 9 height 9
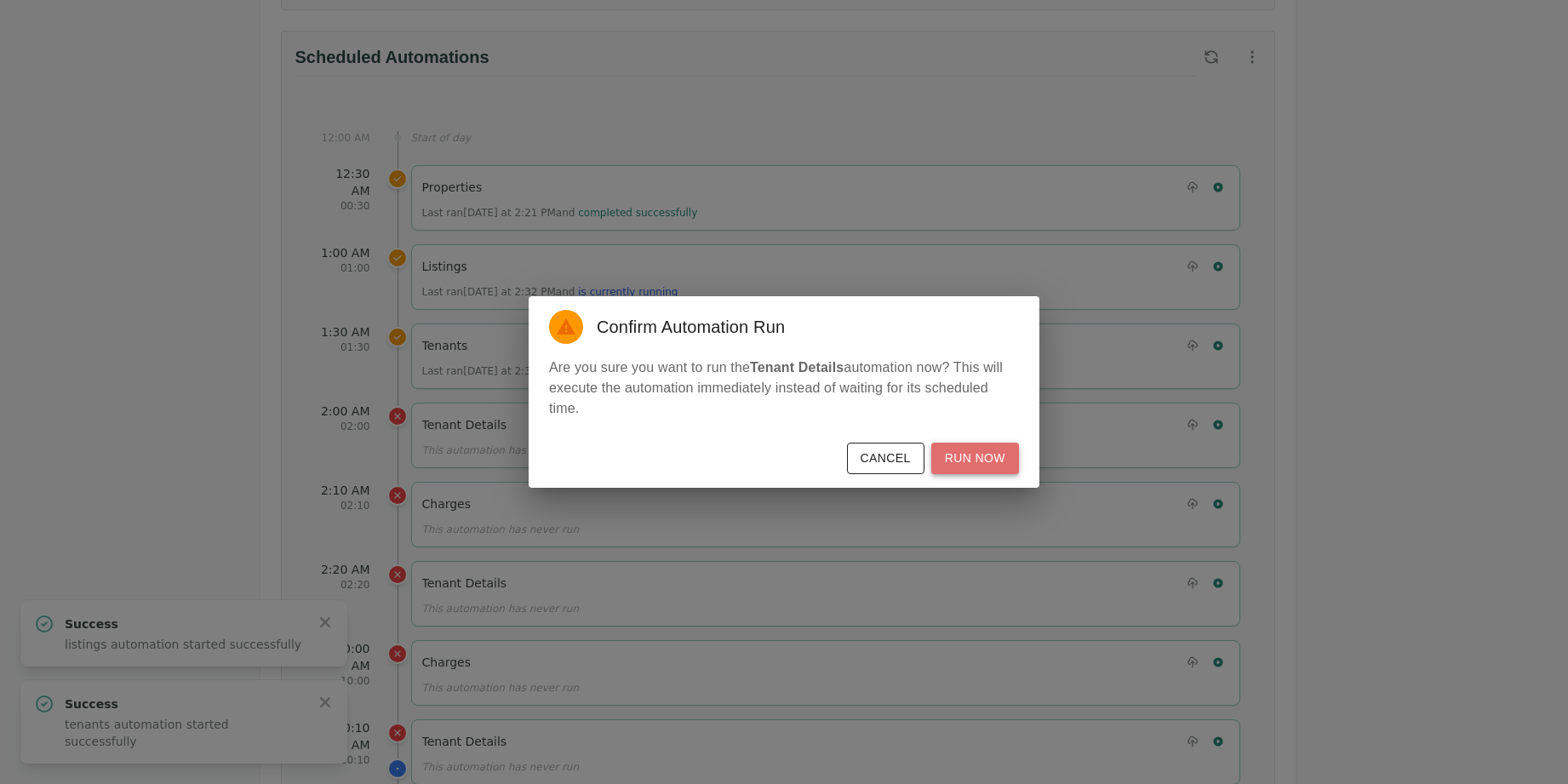
click at [987, 460] on button "Run Now" at bounding box center [975, 458] width 88 height 31
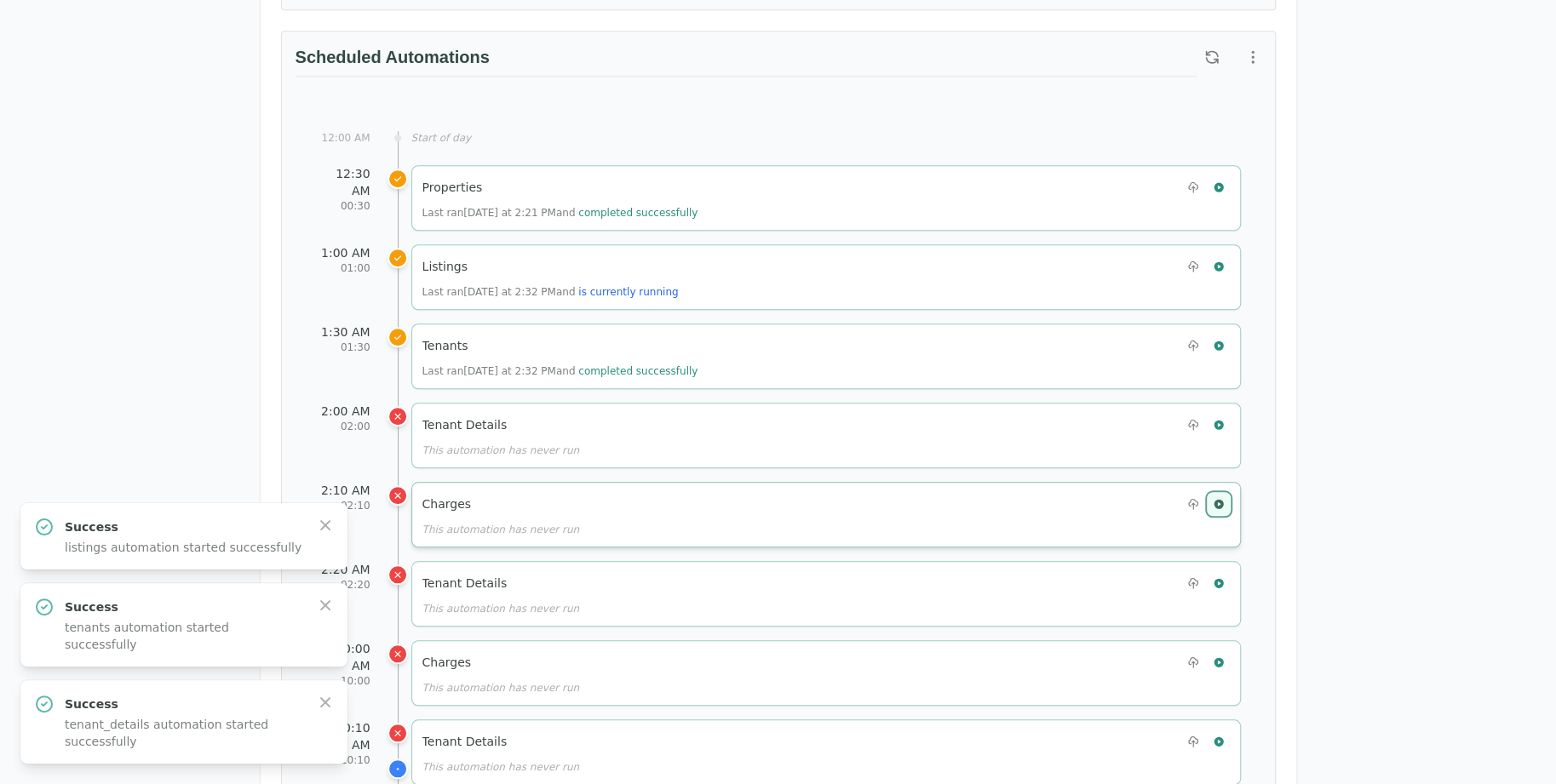
click at [1217, 499] on icon "button" at bounding box center [1219, 504] width 9 height 9
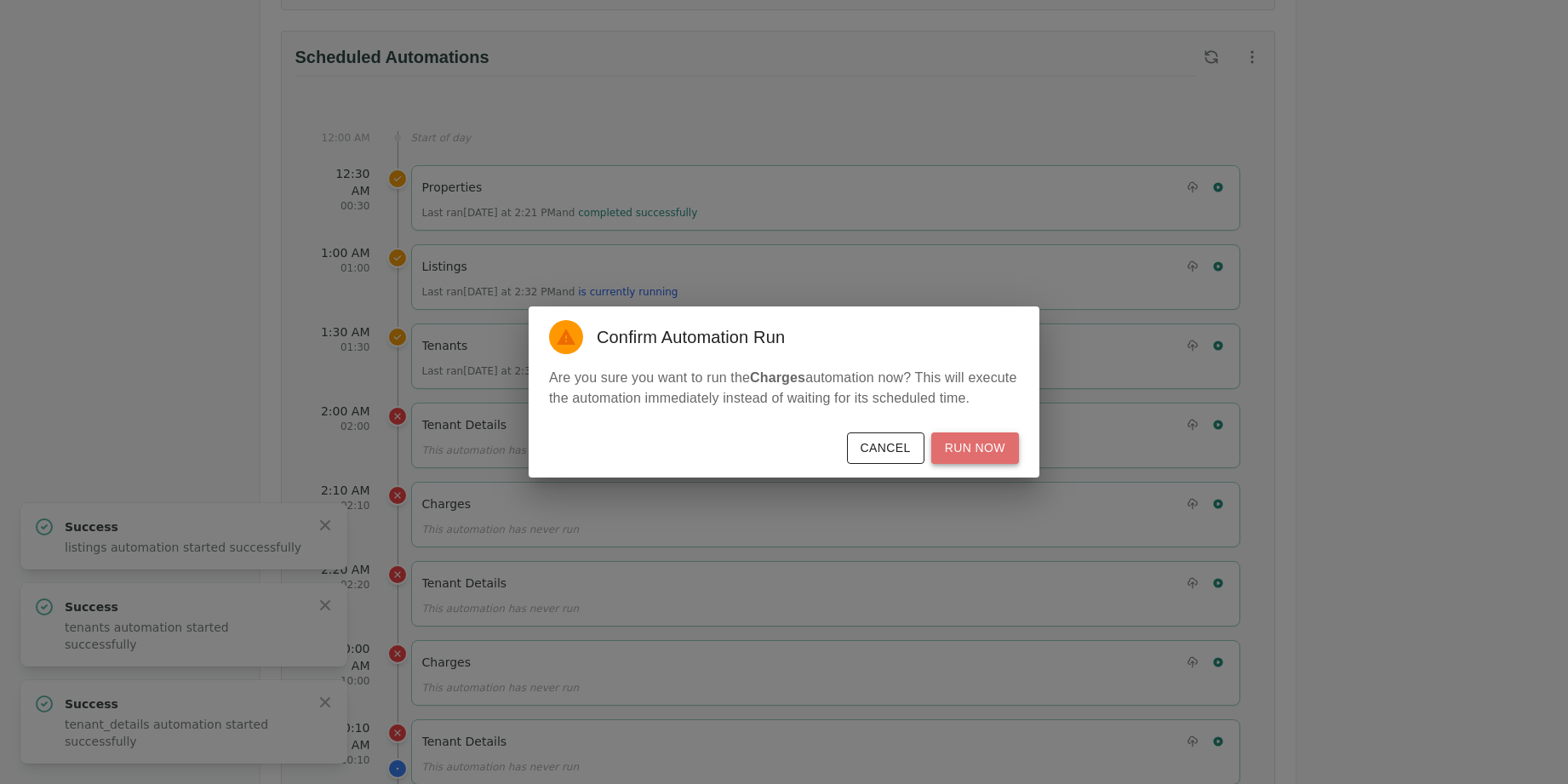
click at [1001, 448] on button "Run Now" at bounding box center [975, 448] width 88 height 31
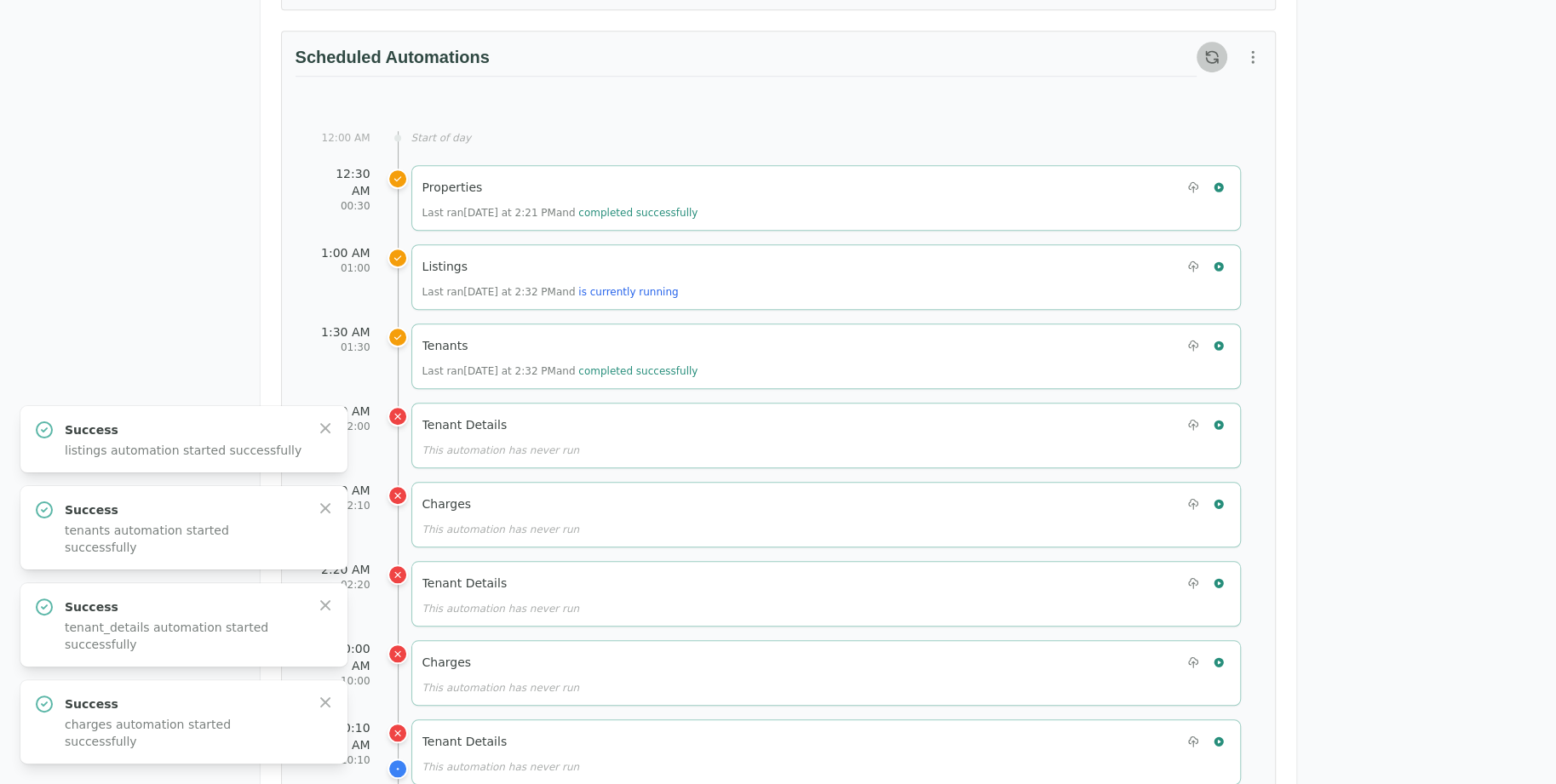
click at [1207, 50] on icon "button" at bounding box center [1212, 56] width 17 height 17
click at [1252, 56] on icon "button" at bounding box center [1253, 56] width 2 height 11
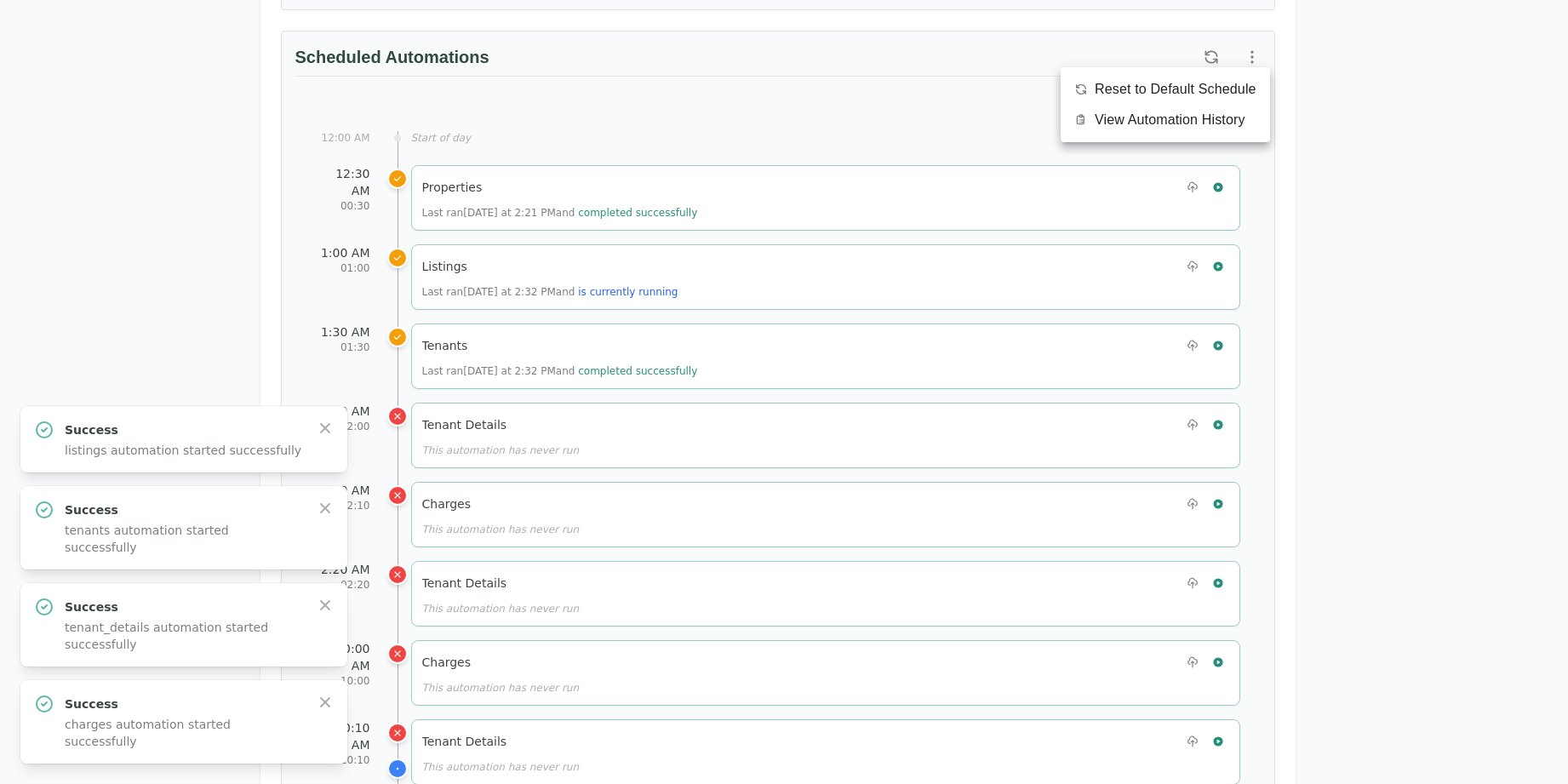
click at [1224, 116] on span "View Automation History" at bounding box center [1170, 120] width 151 height 20
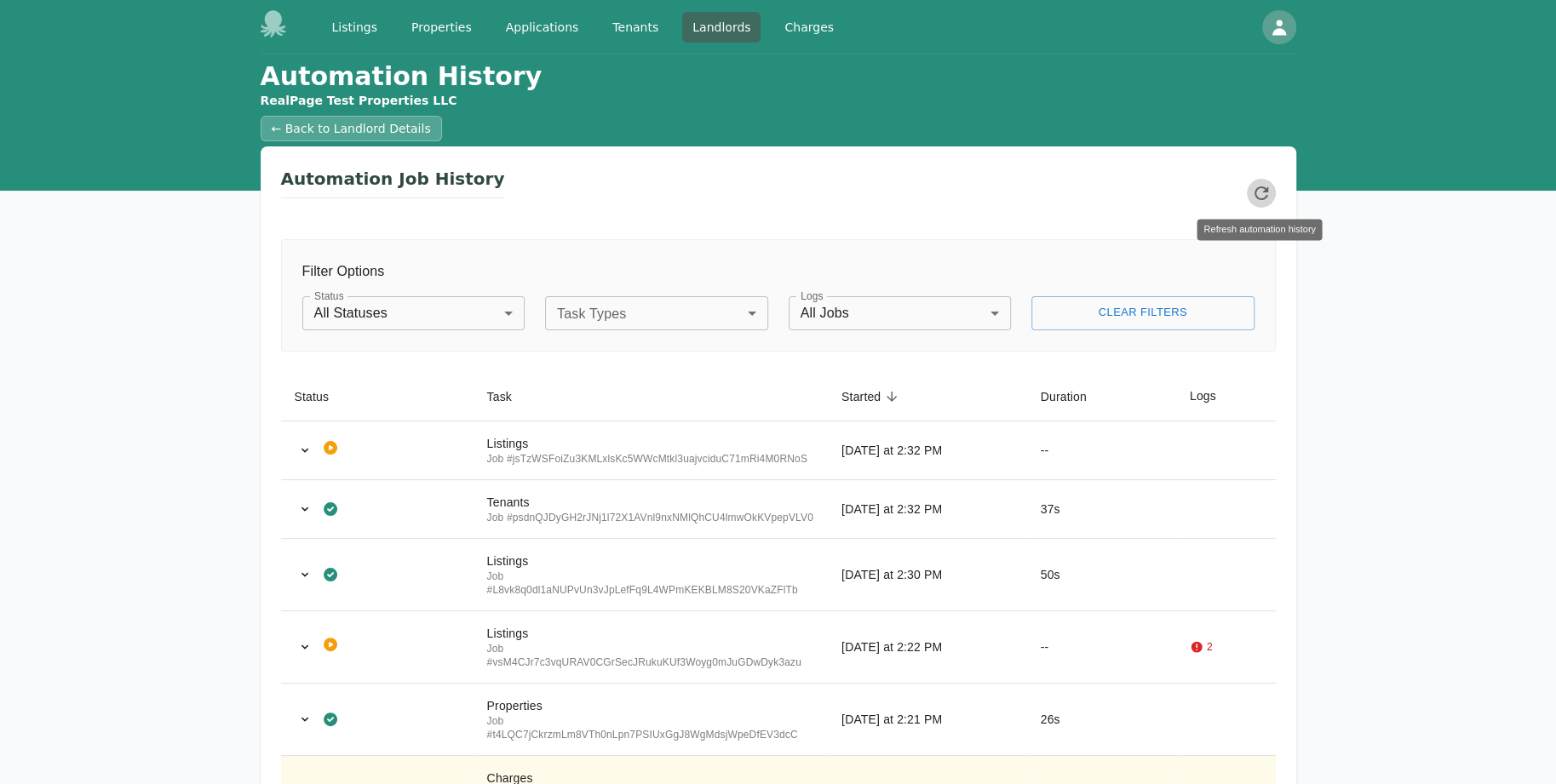
click at [1265, 189] on icon "Refresh automation history" at bounding box center [1261, 193] width 14 height 14
click at [1260, 196] on icon "Refresh automation history" at bounding box center [1261, 193] width 20 height 20
click at [1262, 197] on icon "Refresh automation history" at bounding box center [1261, 193] width 14 height 14
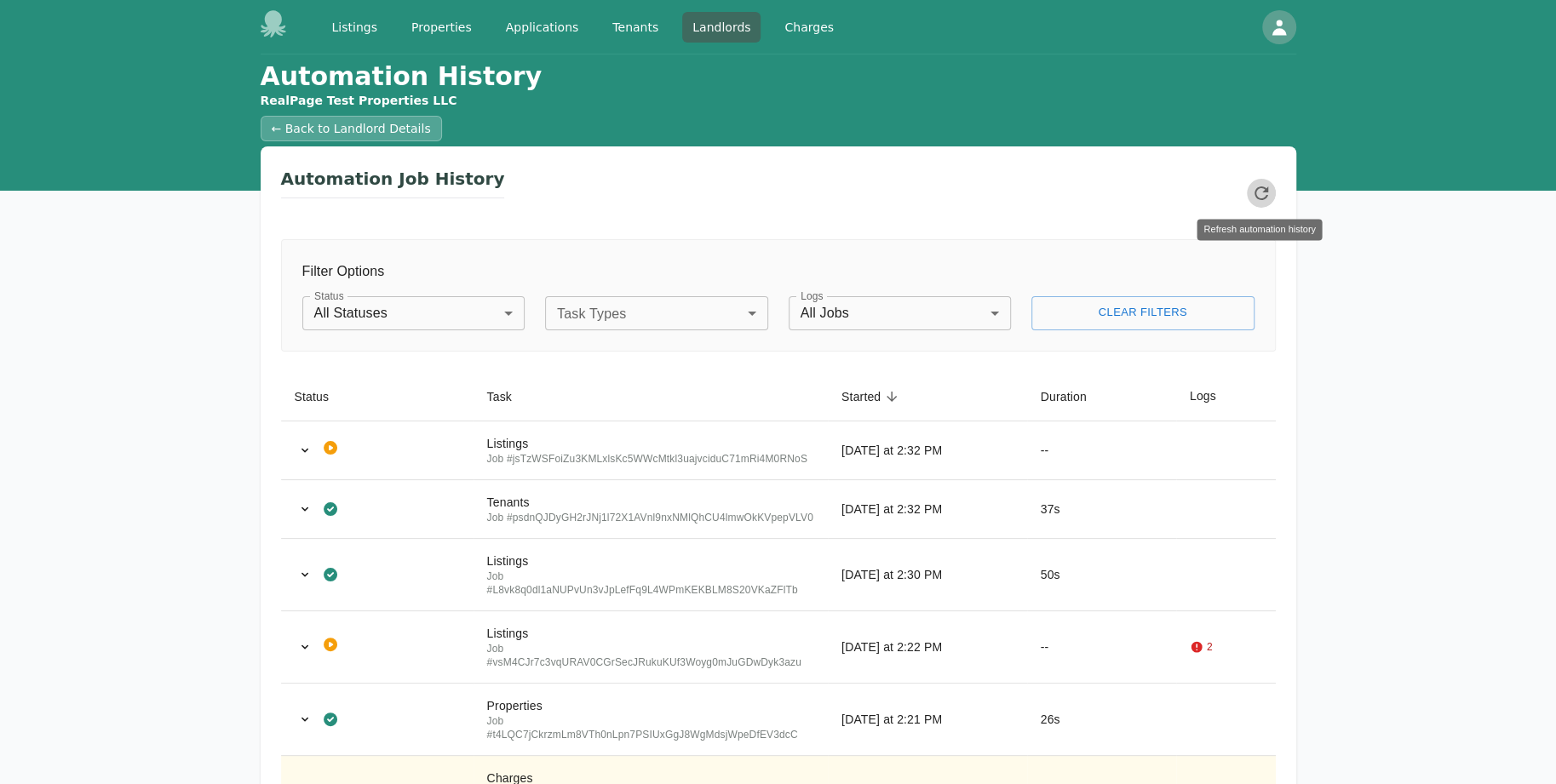
click at [1262, 197] on icon "Refresh automation history" at bounding box center [1261, 193] width 14 height 14
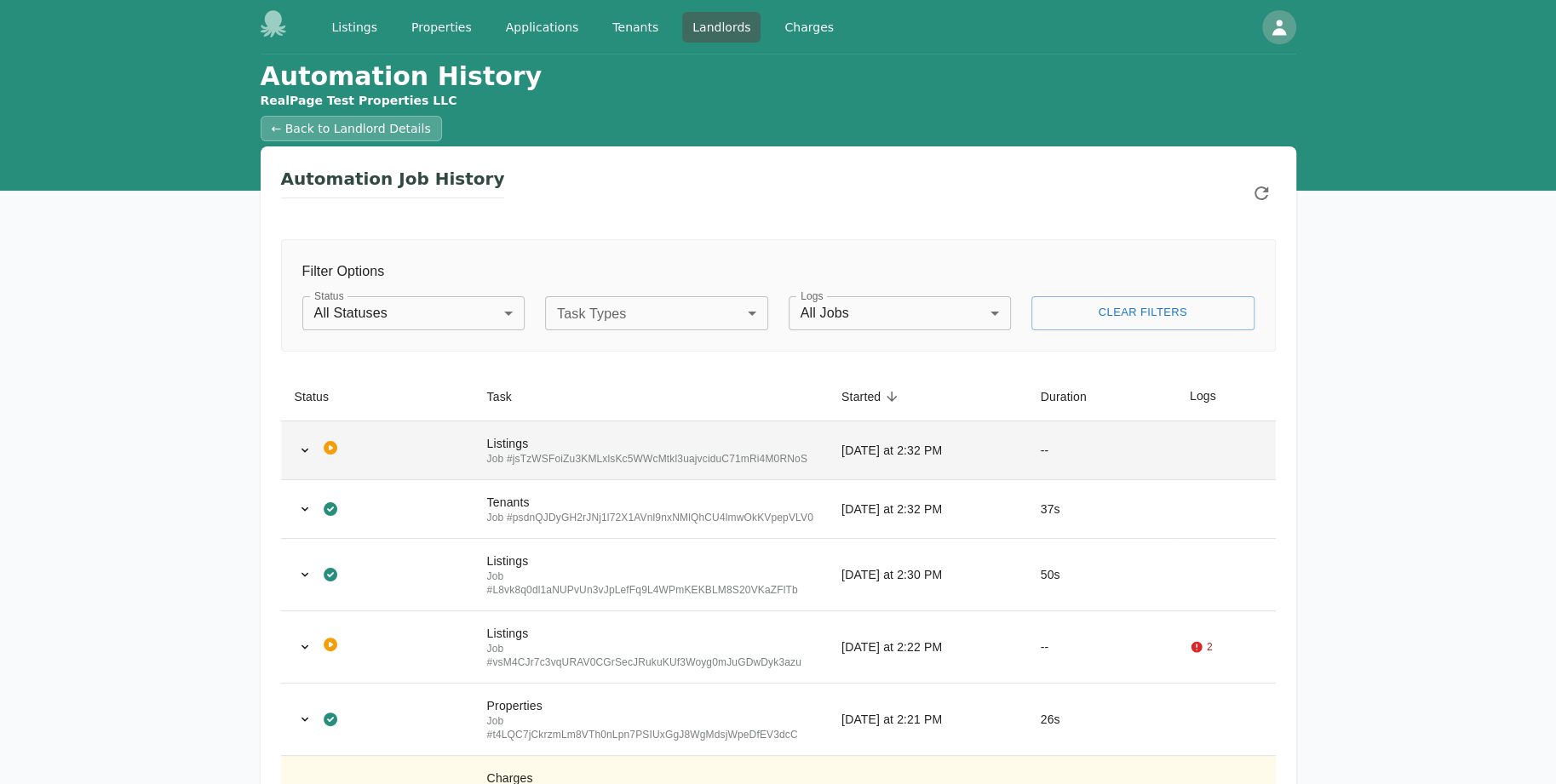
click at [917, 468] on td "[DATE] at 2:32 PM" at bounding box center [927, 449] width 199 height 58
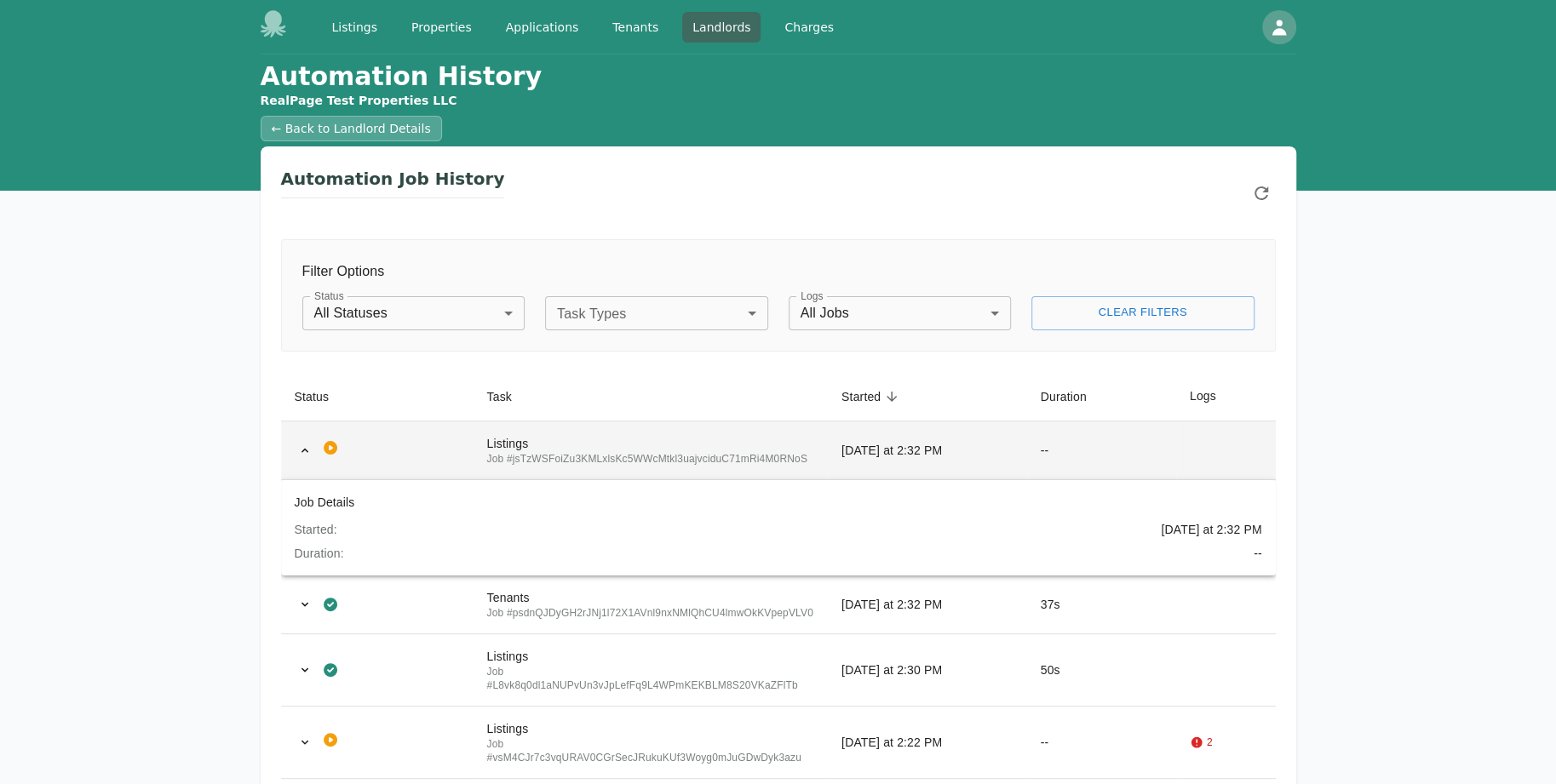
click at [918, 465] on td "[DATE] at 2:32 PM" at bounding box center [927, 449] width 199 height 58
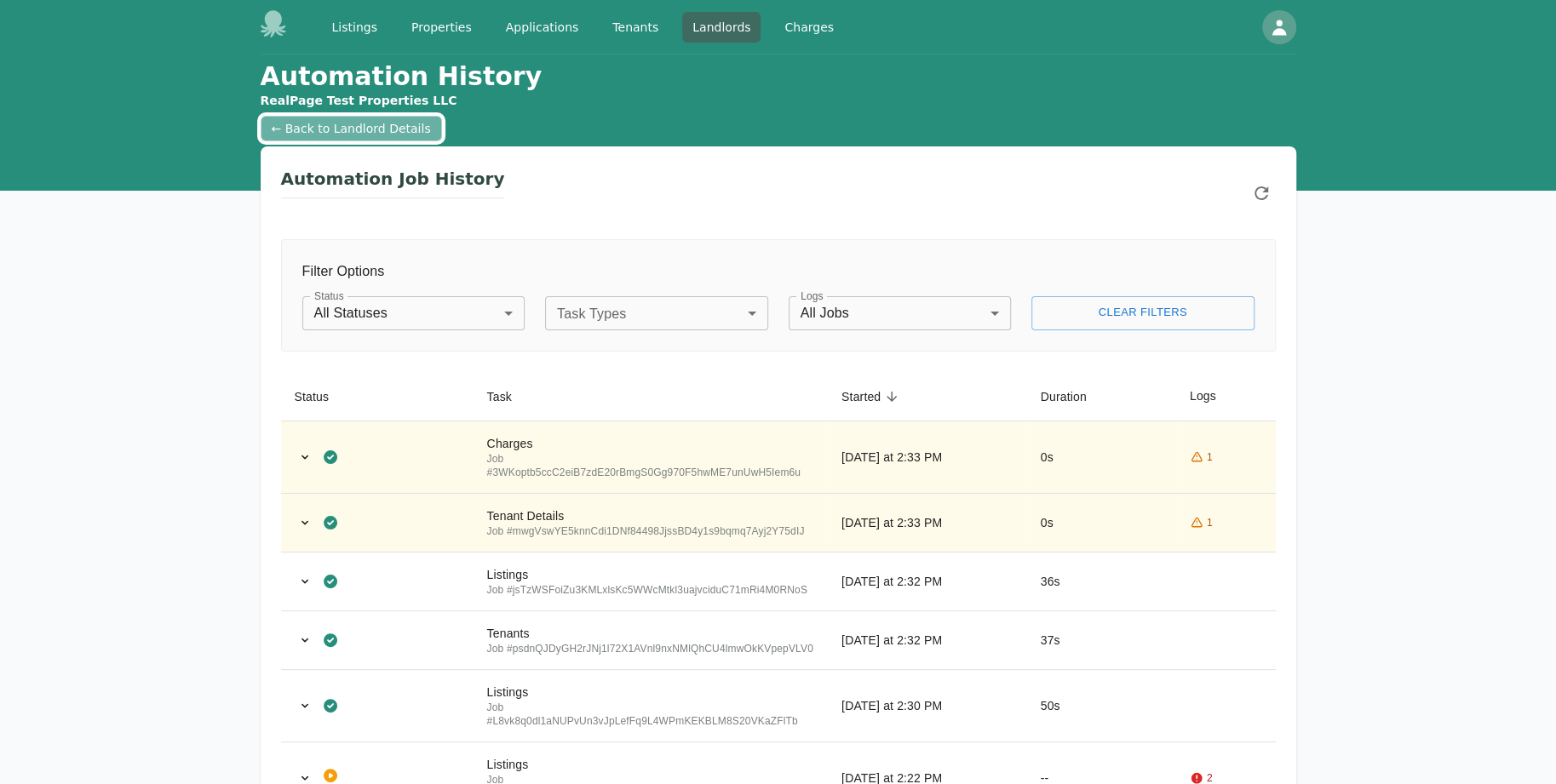
click at [333, 127] on link "← Back to Landlord Details" at bounding box center [351, 129] width 182 height 26
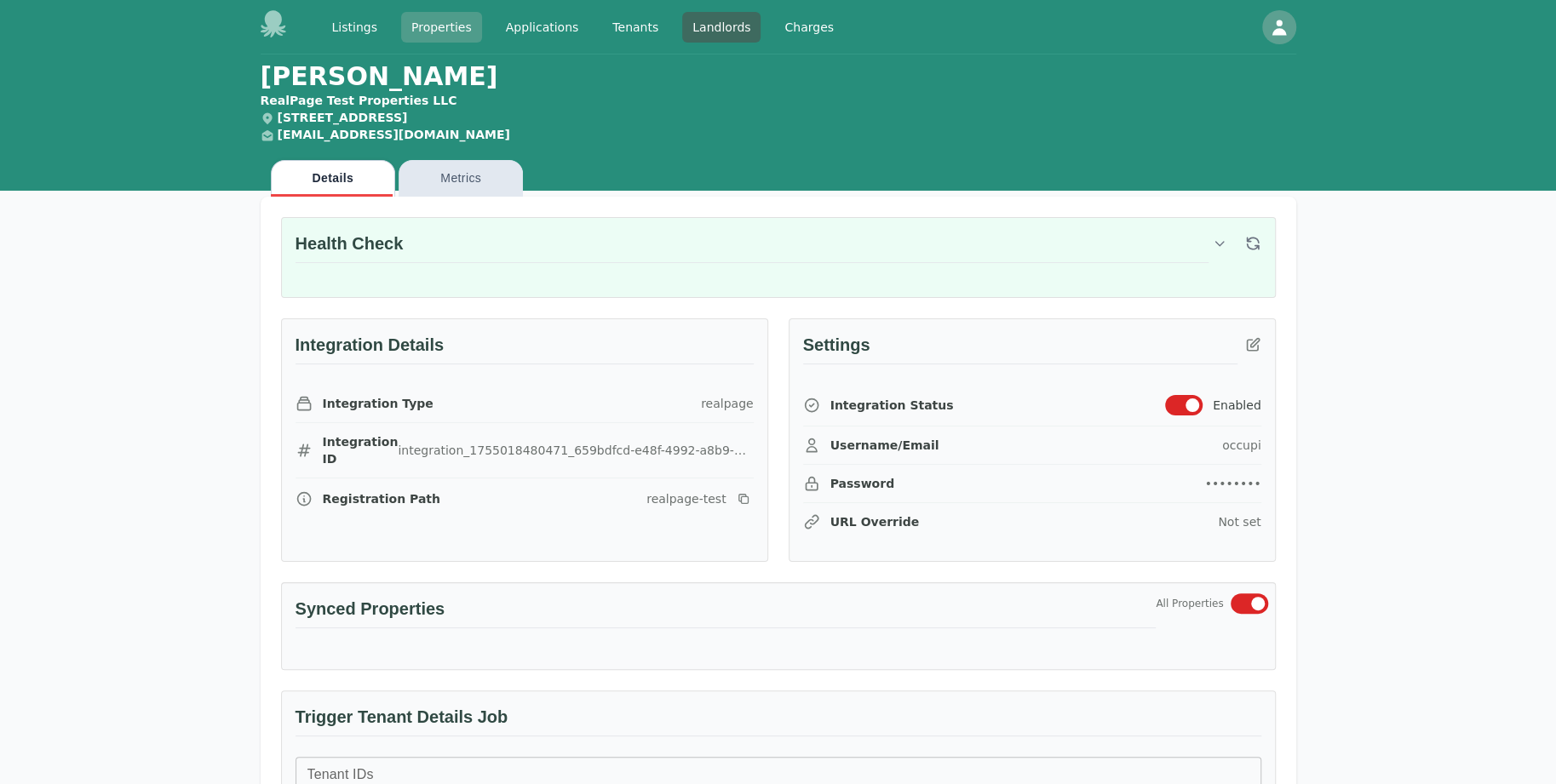
click at [431, 21] on link "Properties" at bounding box center [441, 27] width 81 height 31
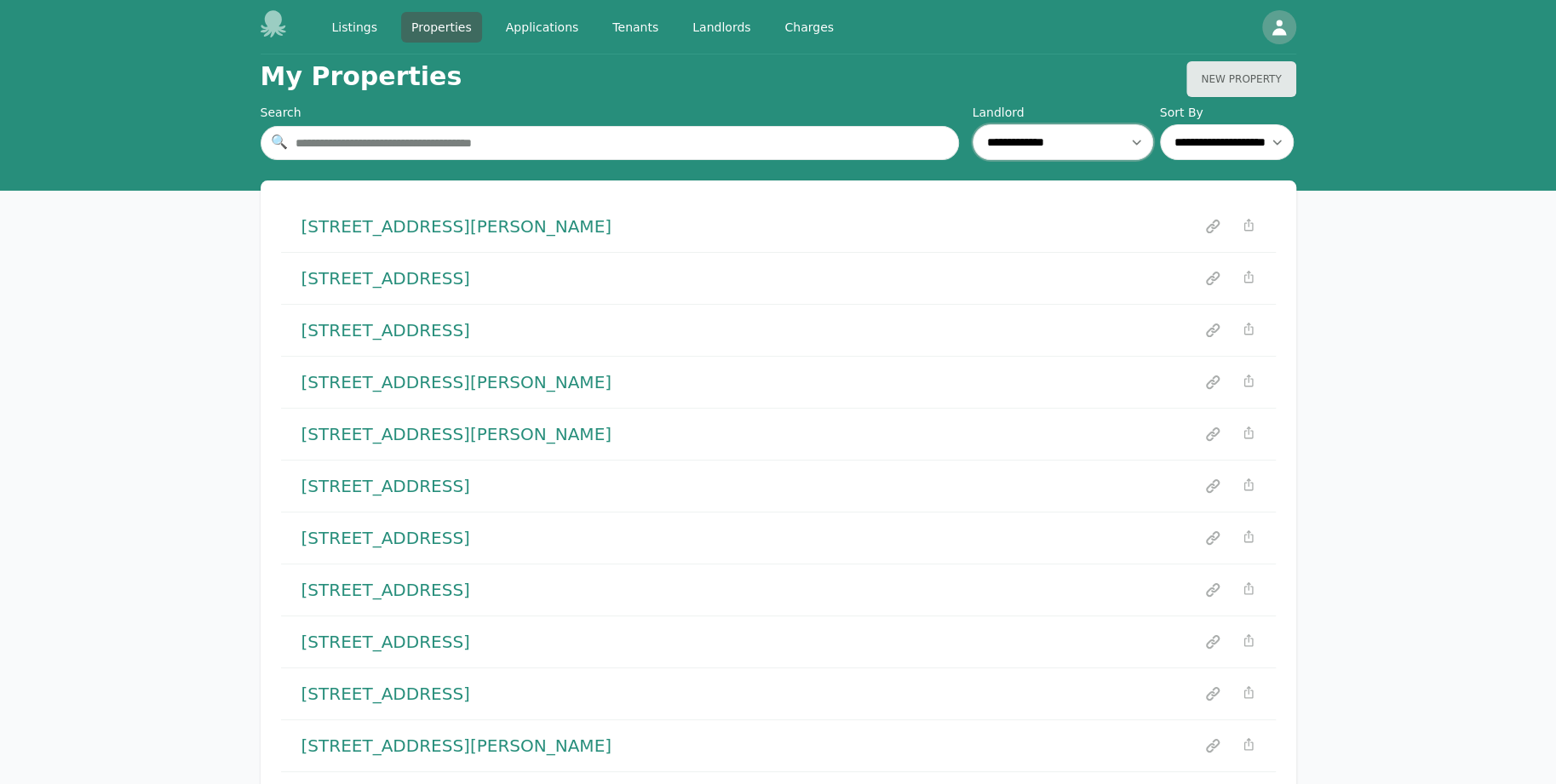
click at [1088, 125] on select "**********" at bounding box center [1062, 142] width 181 height 36
select select "**"
click at [972, 124] on select "**********" at bounding box center [1062, 142] width 181 height 36
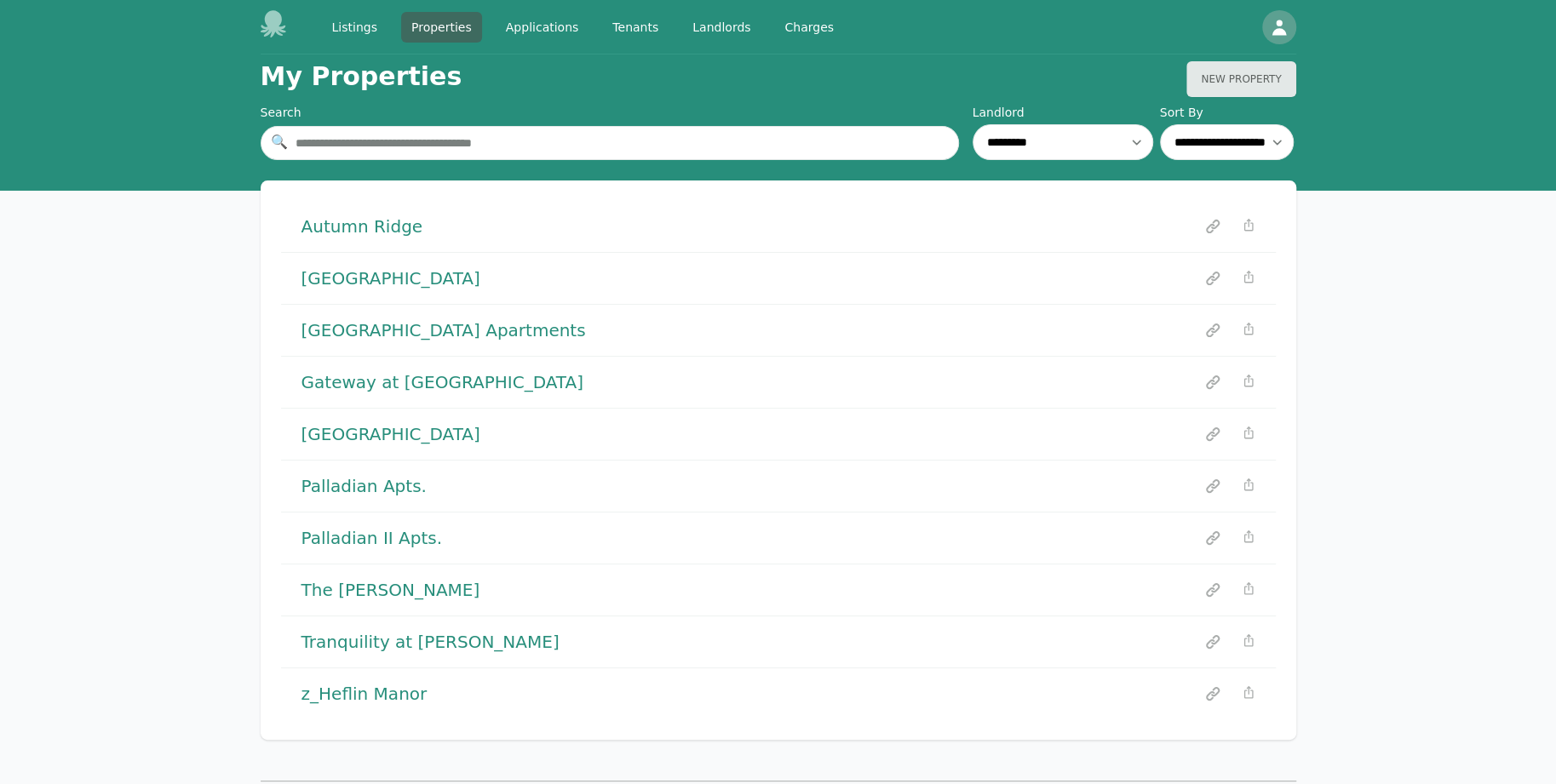
click at [377, 324] on h1 "[GEOGRAPHIC_DATA] Apartments" at bounding box center [444, 330] width 284 height 24
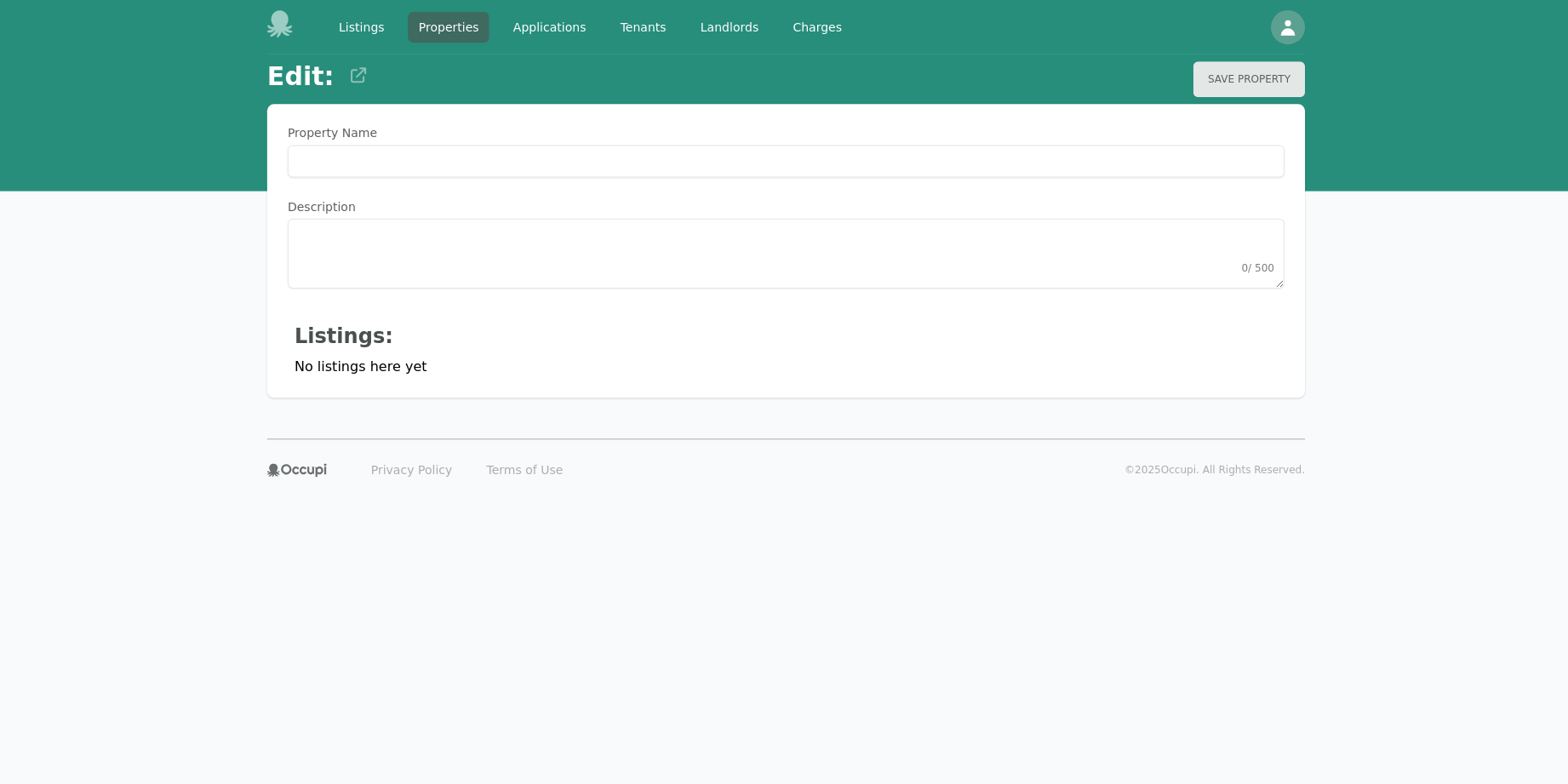
type Name "**********"
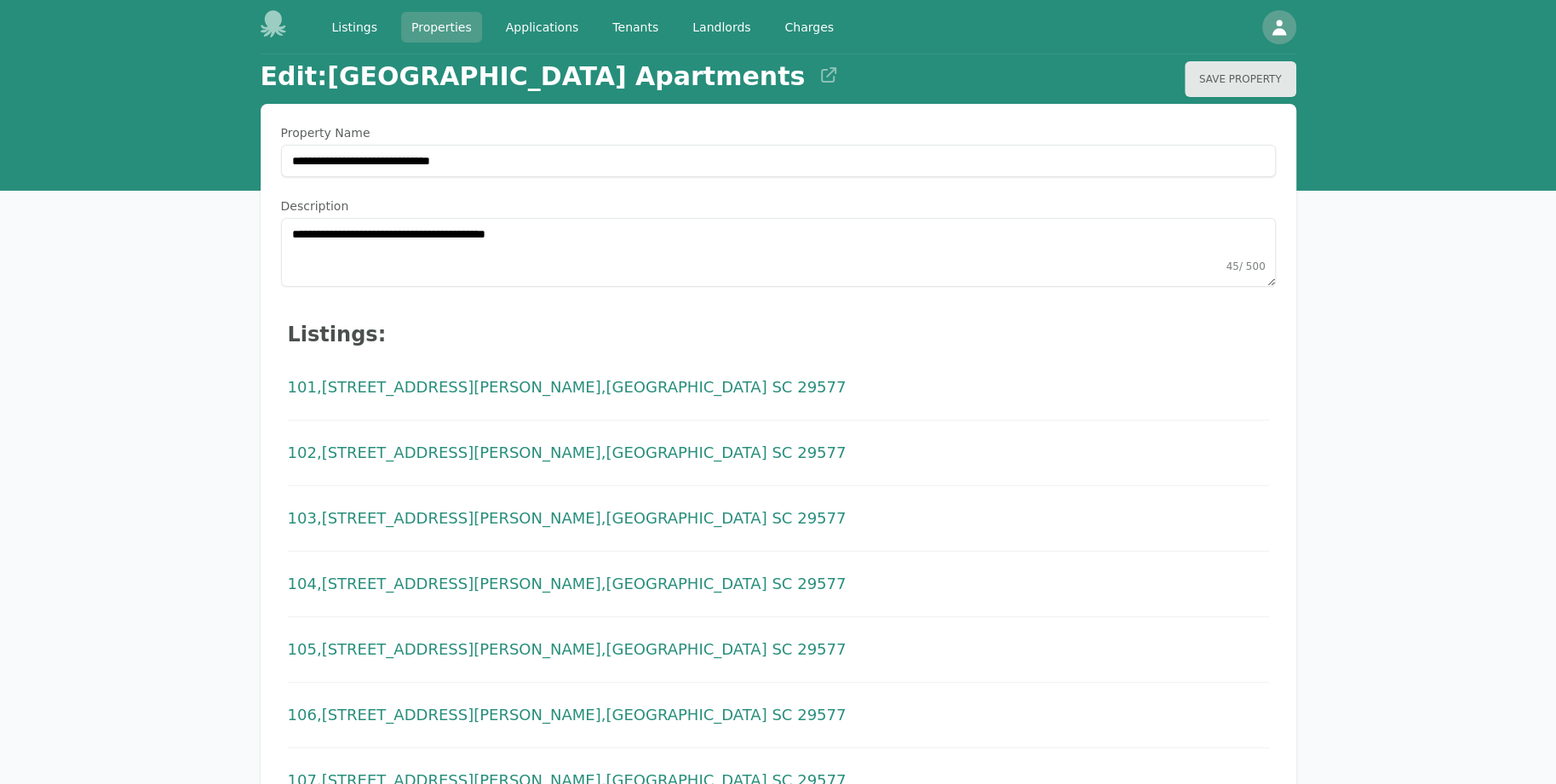
click at [431, 31] on link "Properties" at bounding box center [441, 27] width 81 height 31
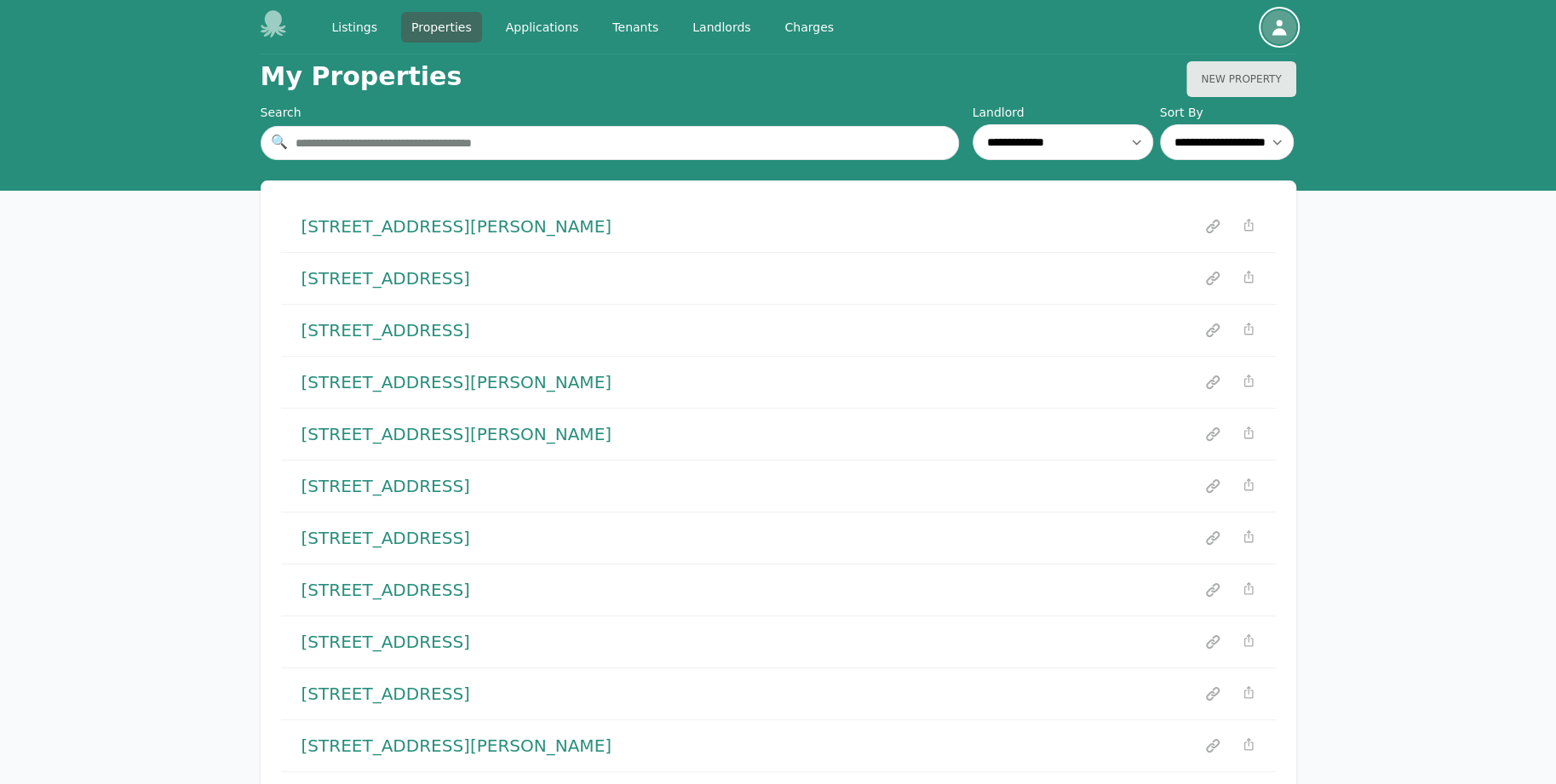
click at [1274, 28] on icon "button" at bounding box center [1279, 27] width 20 height 20
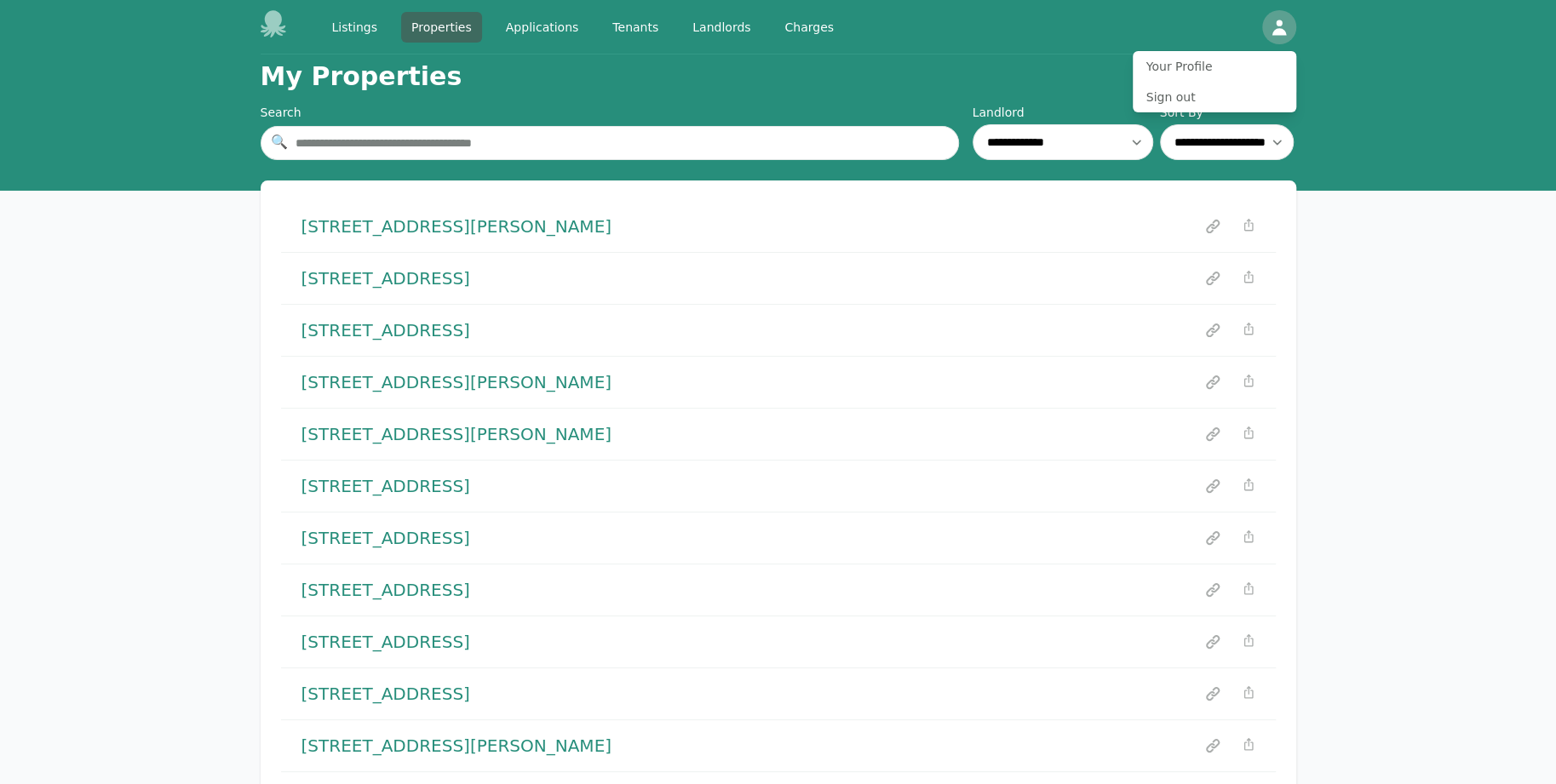
click at [433, 8] on div "Listings Properties Applications Tenants Landlords Charges Open main menu Open …" at bounding box center [778, 27] width 1035 height 55
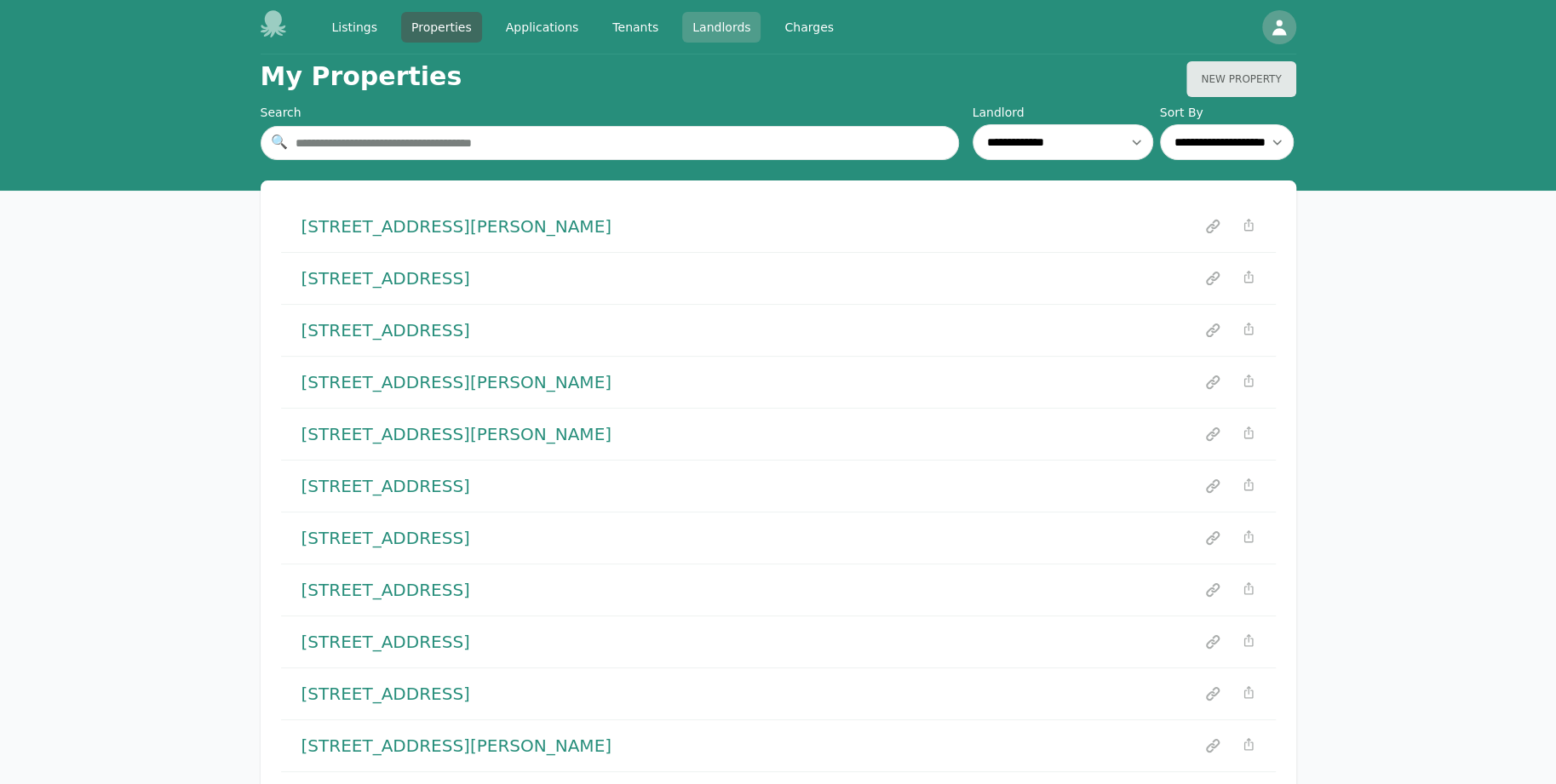
click at [683, 30] on link "Landlords" at bounding box center [722, 27] width 79 height 31
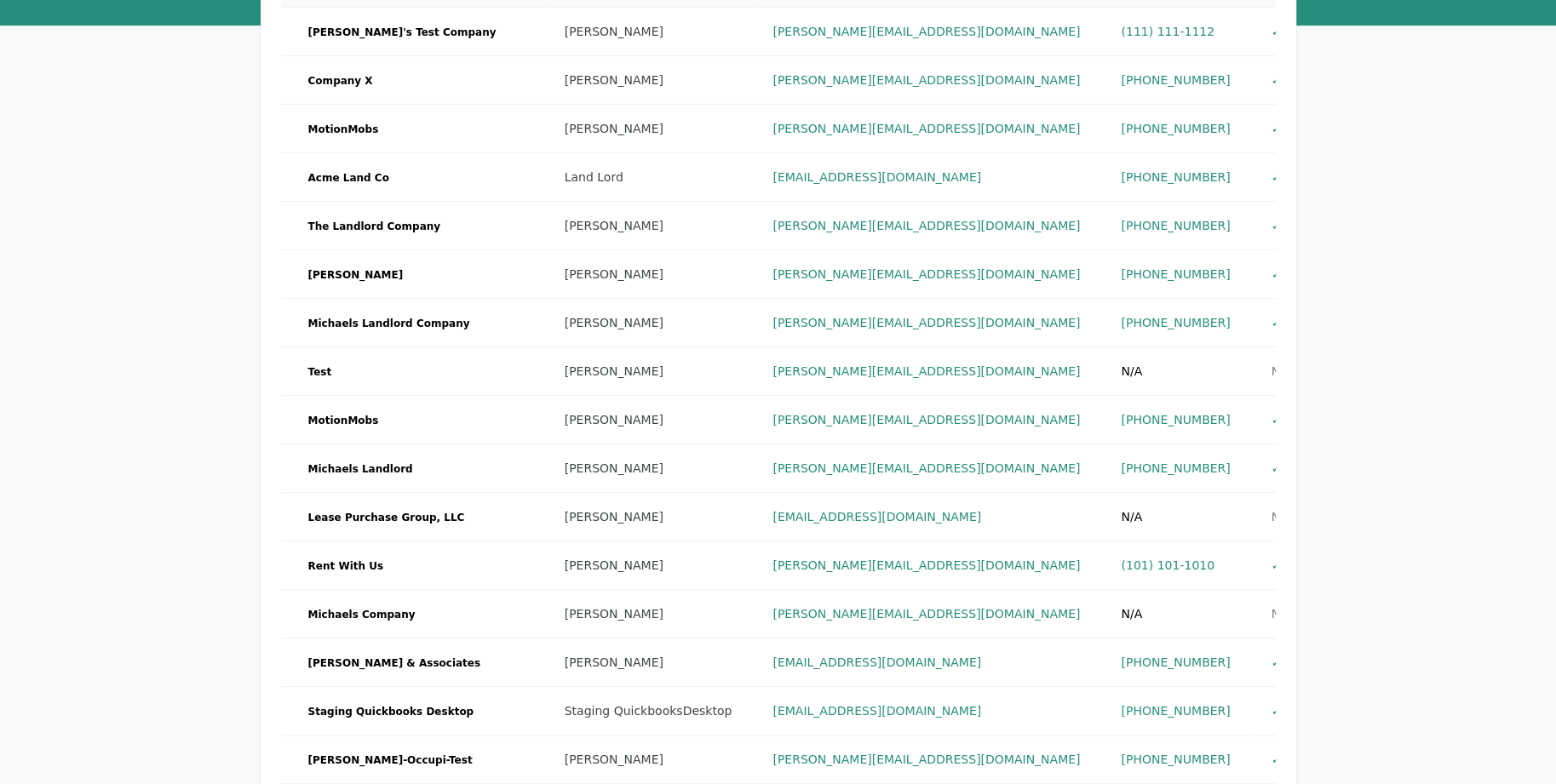
scroll to position [661, 0]
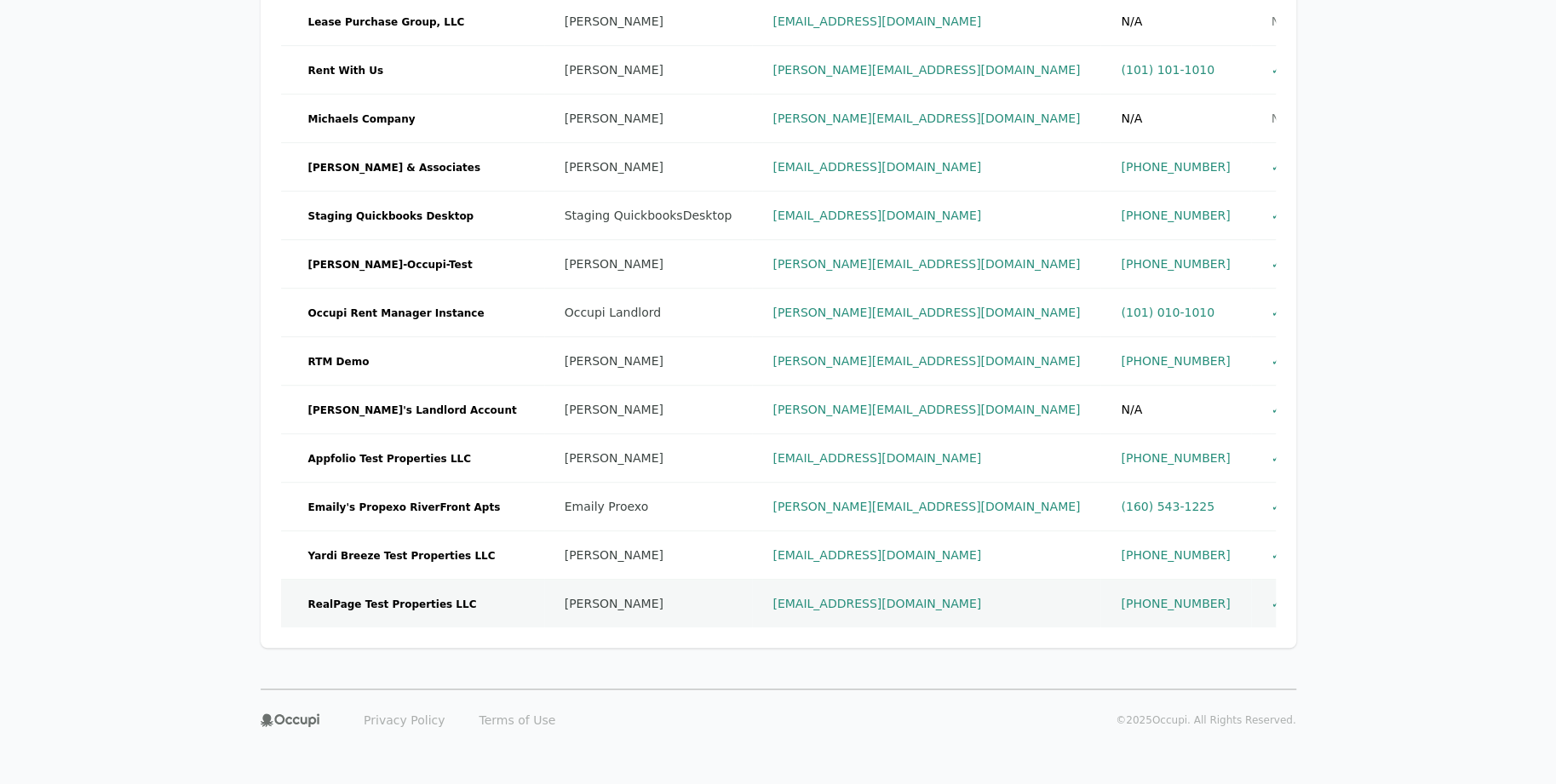
click at [420, 603] on span "RealPage Test Properties LLC" at bounding box center [393, 604] width 182 height 17
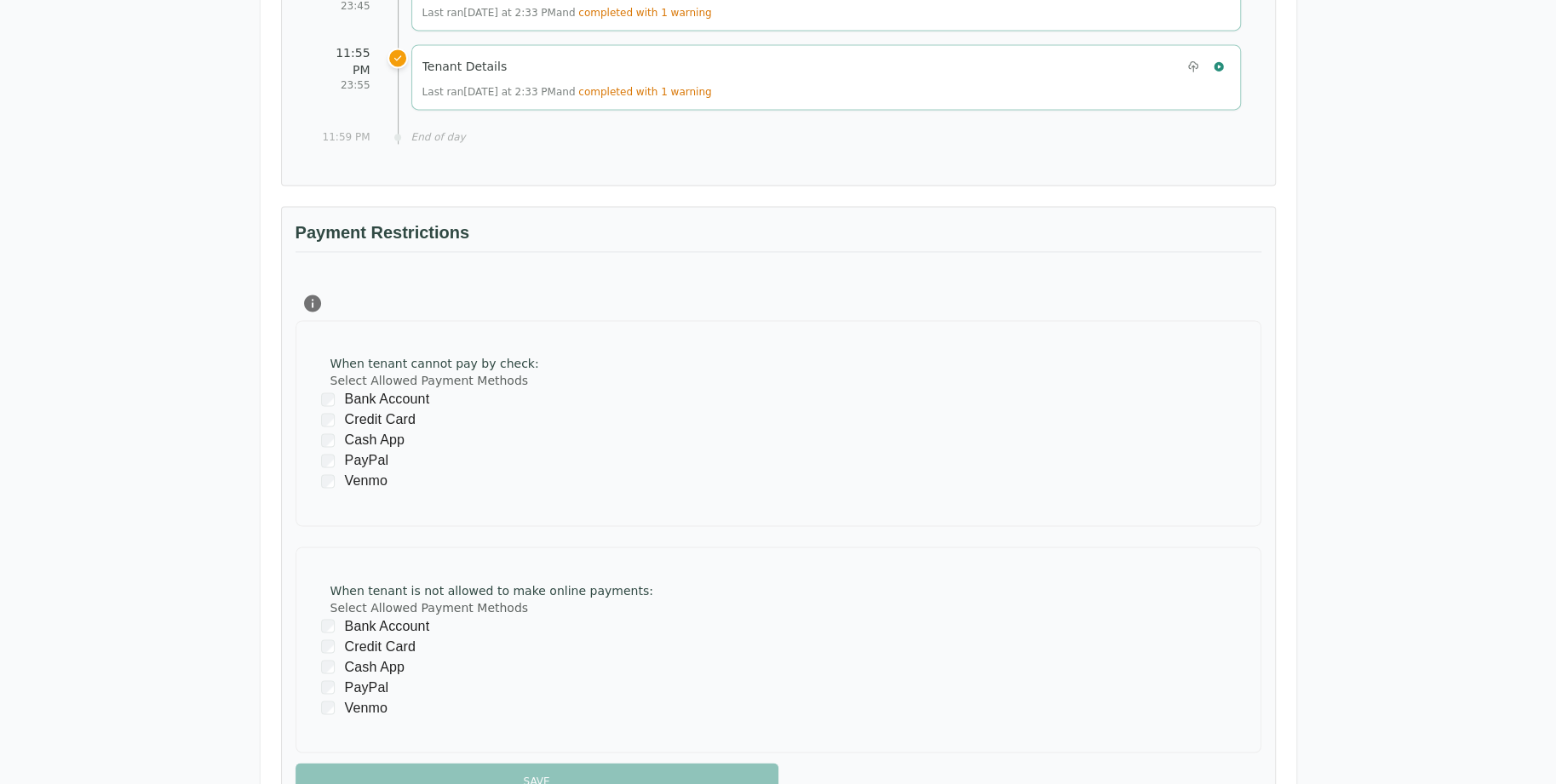
scroll to position [1873, 0]
